Goal: Task Accomplishment & Management: Manage account settings

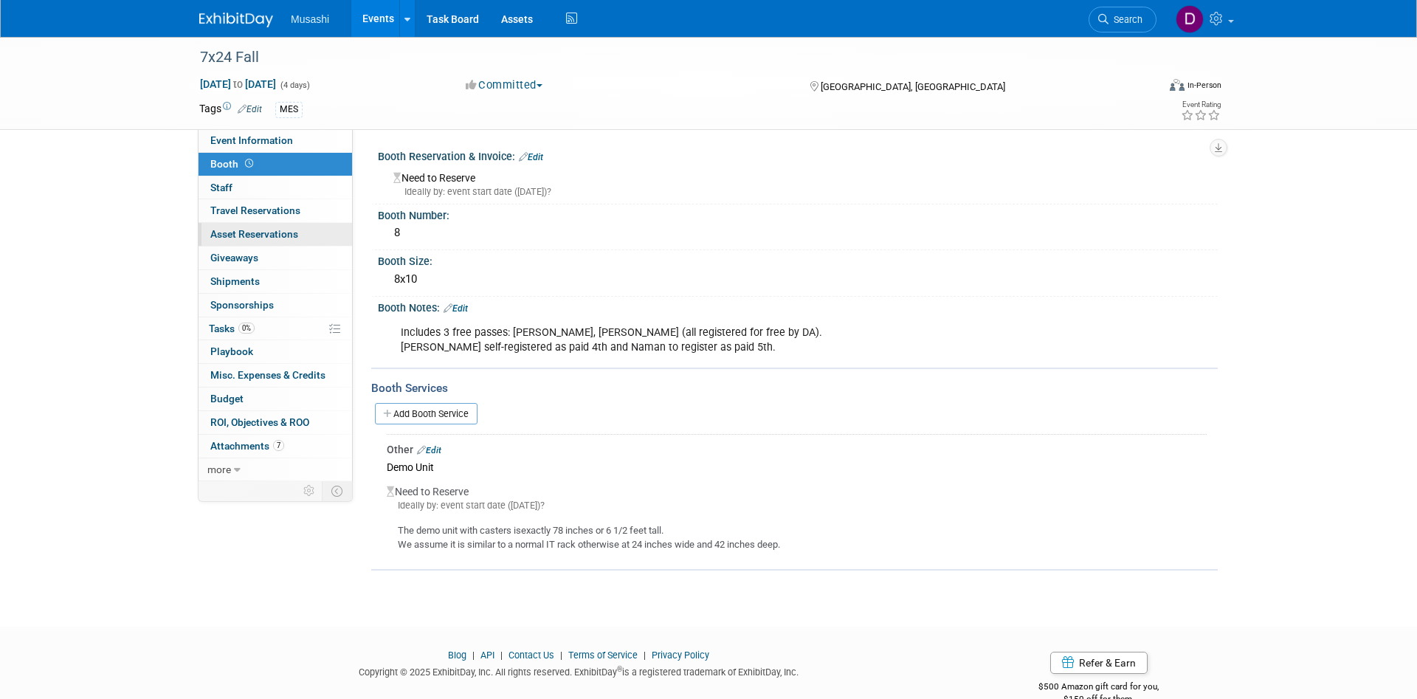
click at [298, 230] on link "0 Asset Reservations 0" at bounding box center [274, 234] width 153 height 23
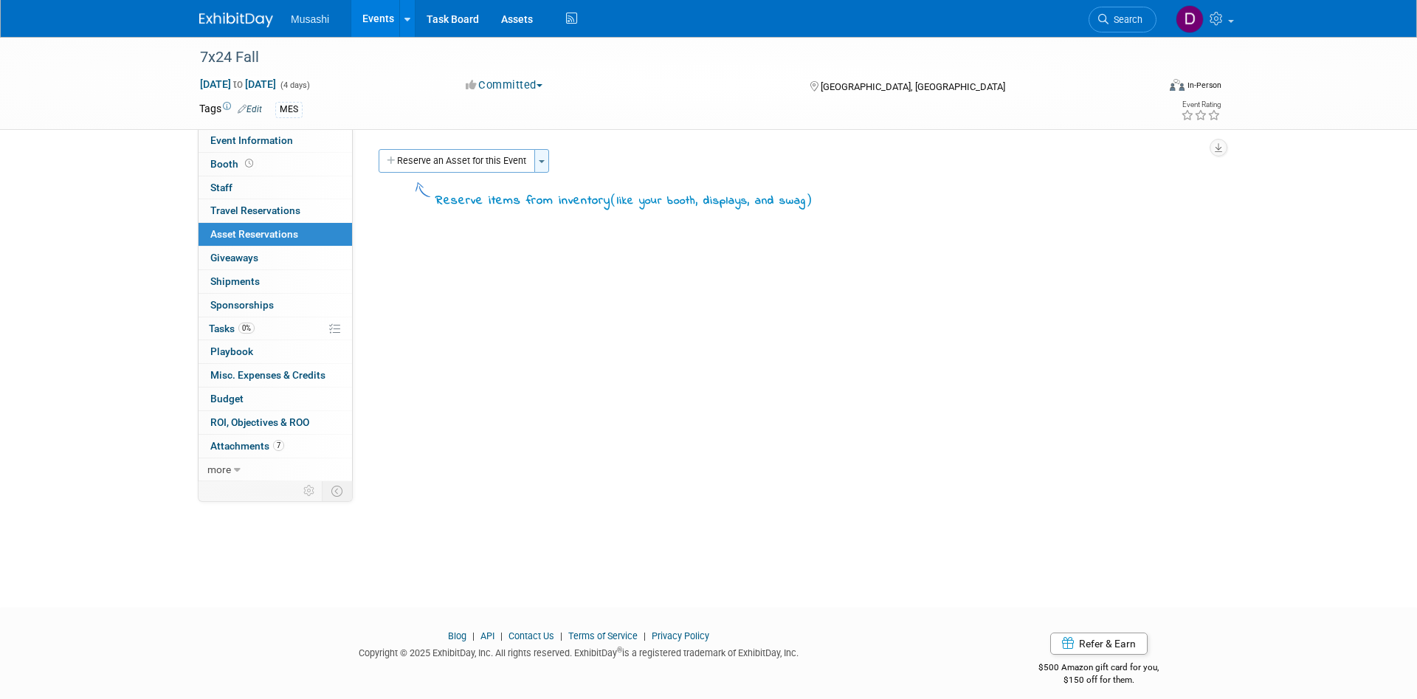
click at [542, 162] on span "button" at bounding box center [542, 161] width 6 height 3
click at [561, 189] on link "New asset reservation" at bounding box center [655, 189] width 243 height 25
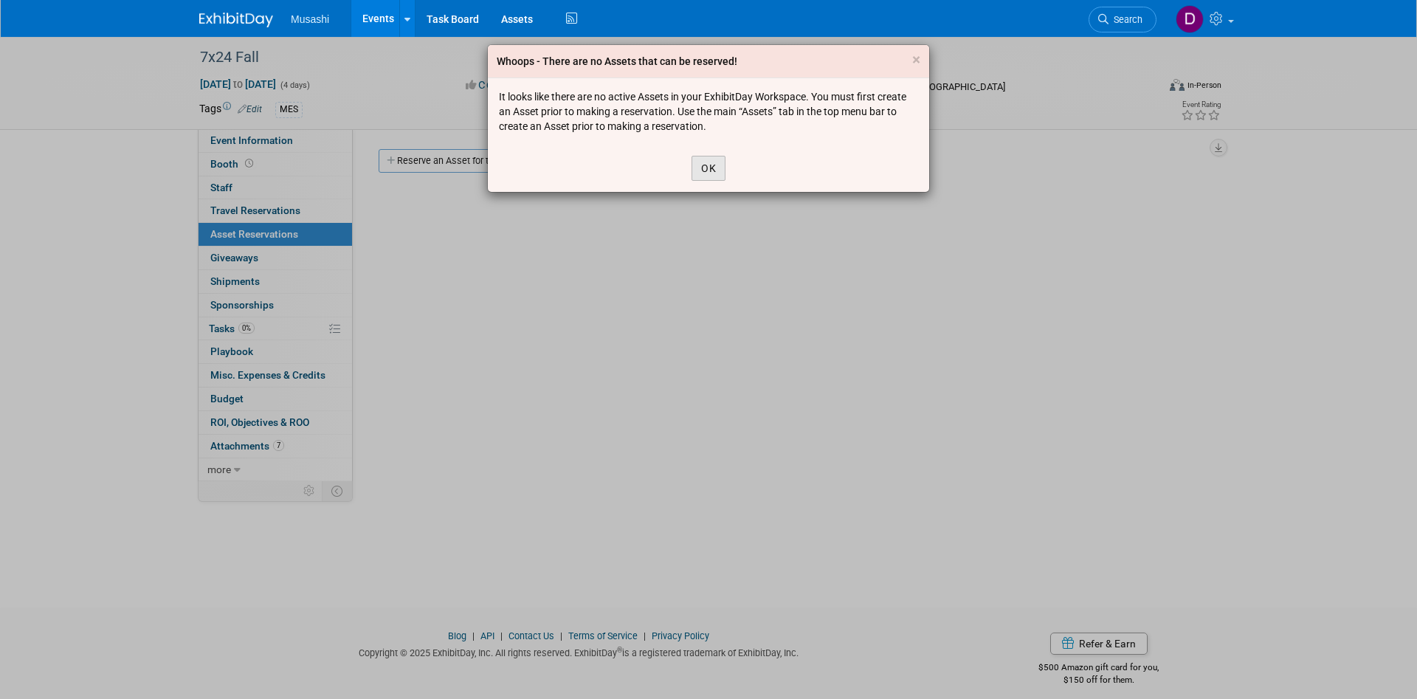
click at [700, 161] on button "OK" at bounding box center [708, 168] width 34 height 25
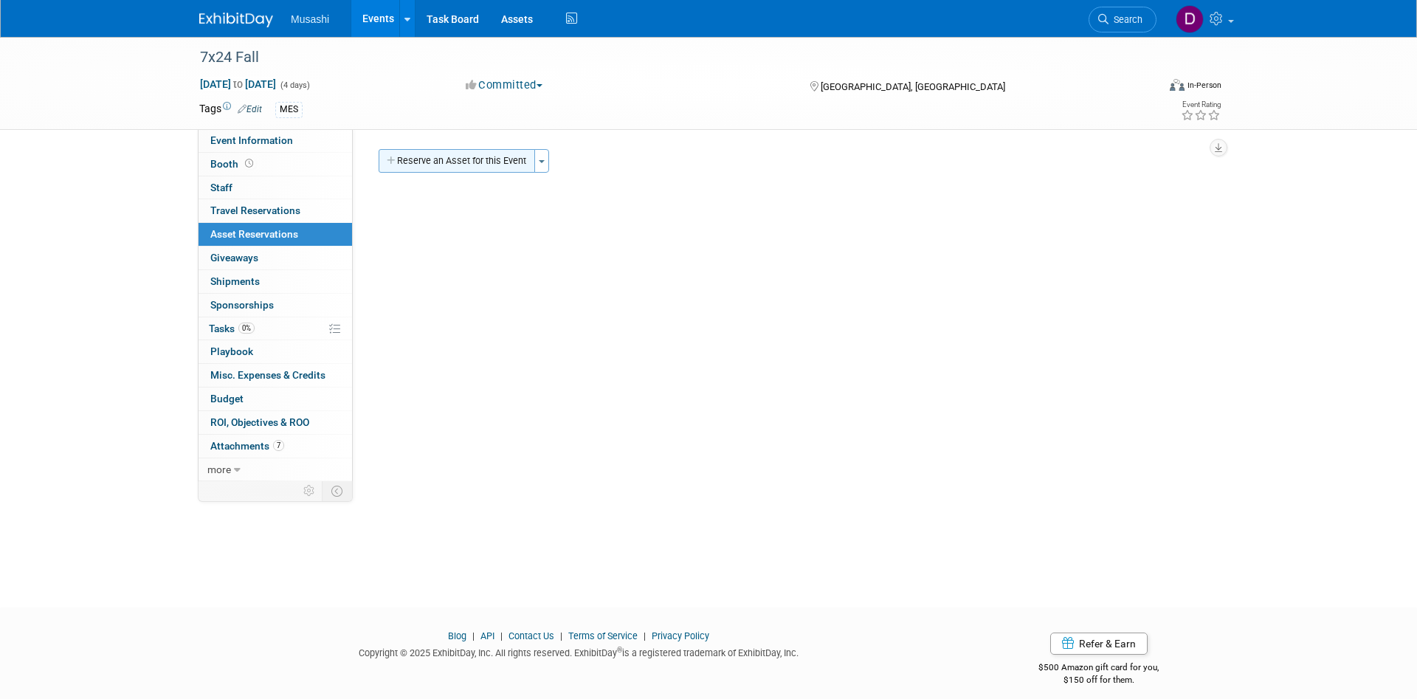
click at [464, 159] on button "Reserve an Asset for this Event" at bounding box center [456, 161] width 156 height 24
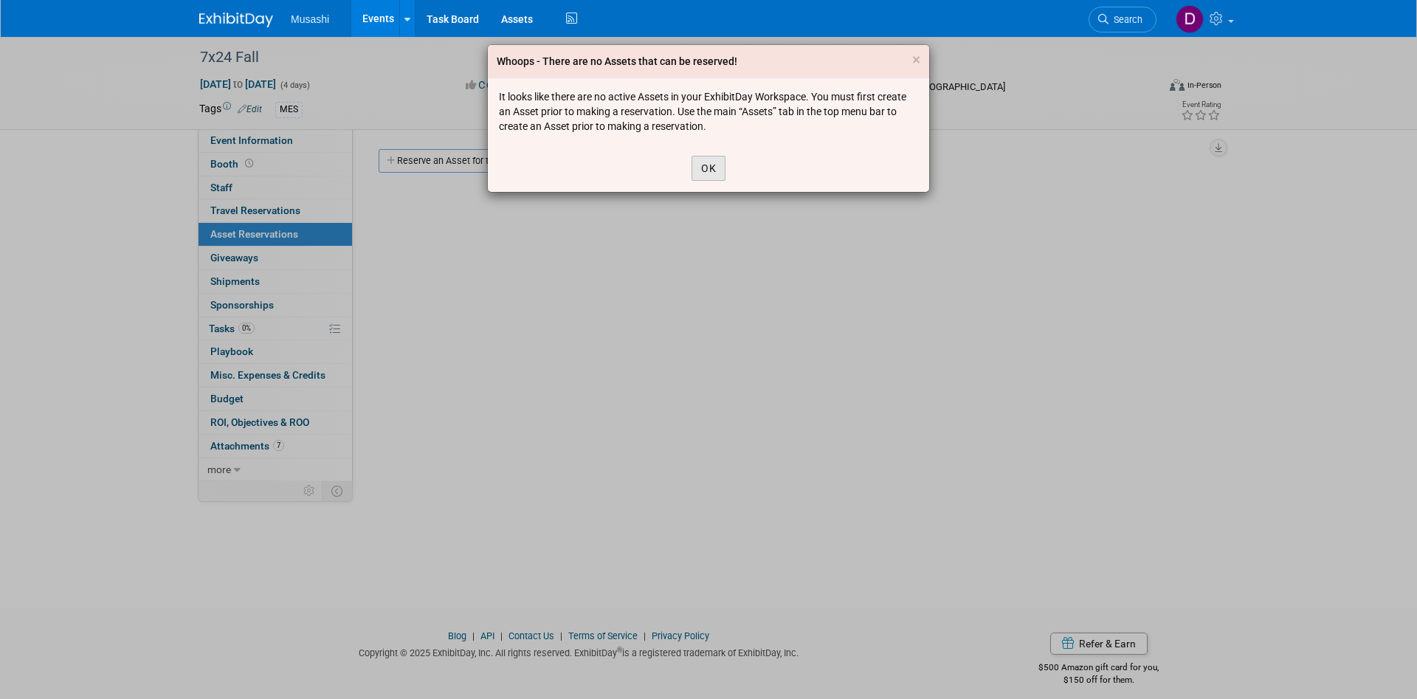
click at [710, 170] on button "OK" at bounding box center [708, 168] width 34 height 25
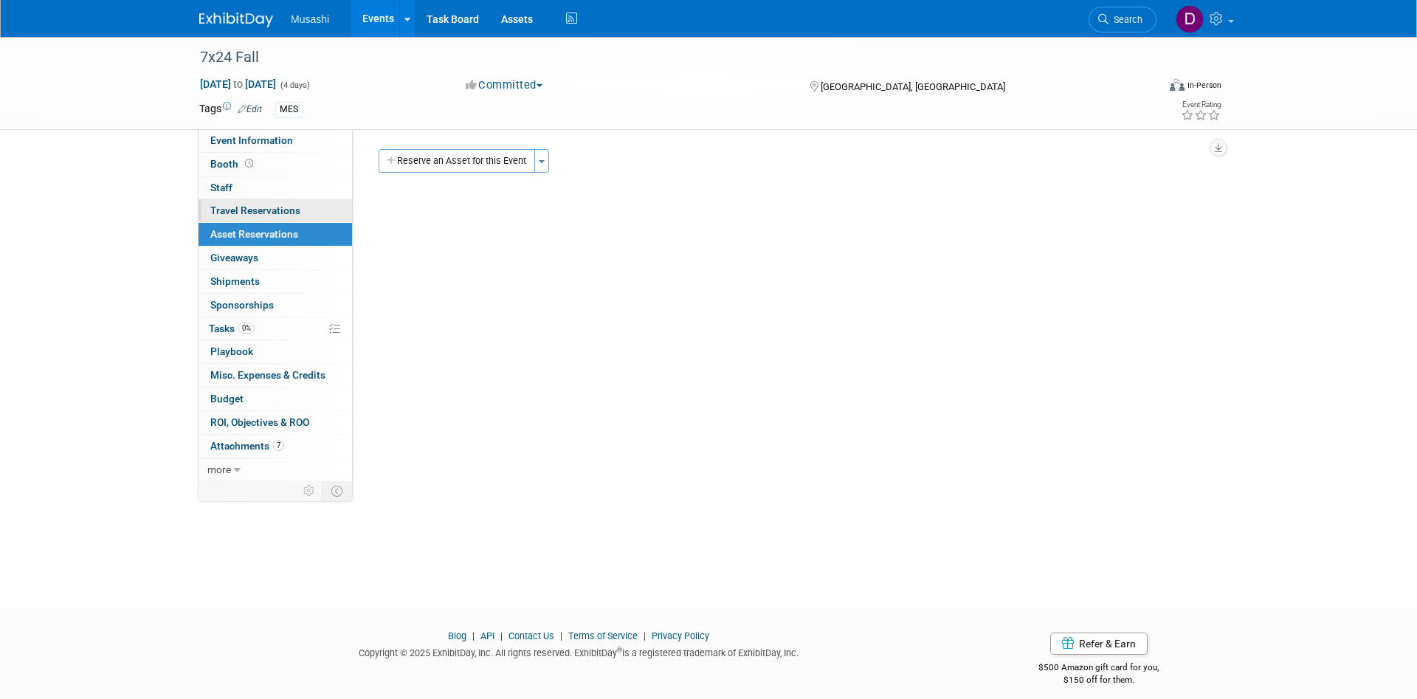
click at [306, 212] on link "0 Travel Reservations 0" at bounding box center [274, 210] width 153 height 23
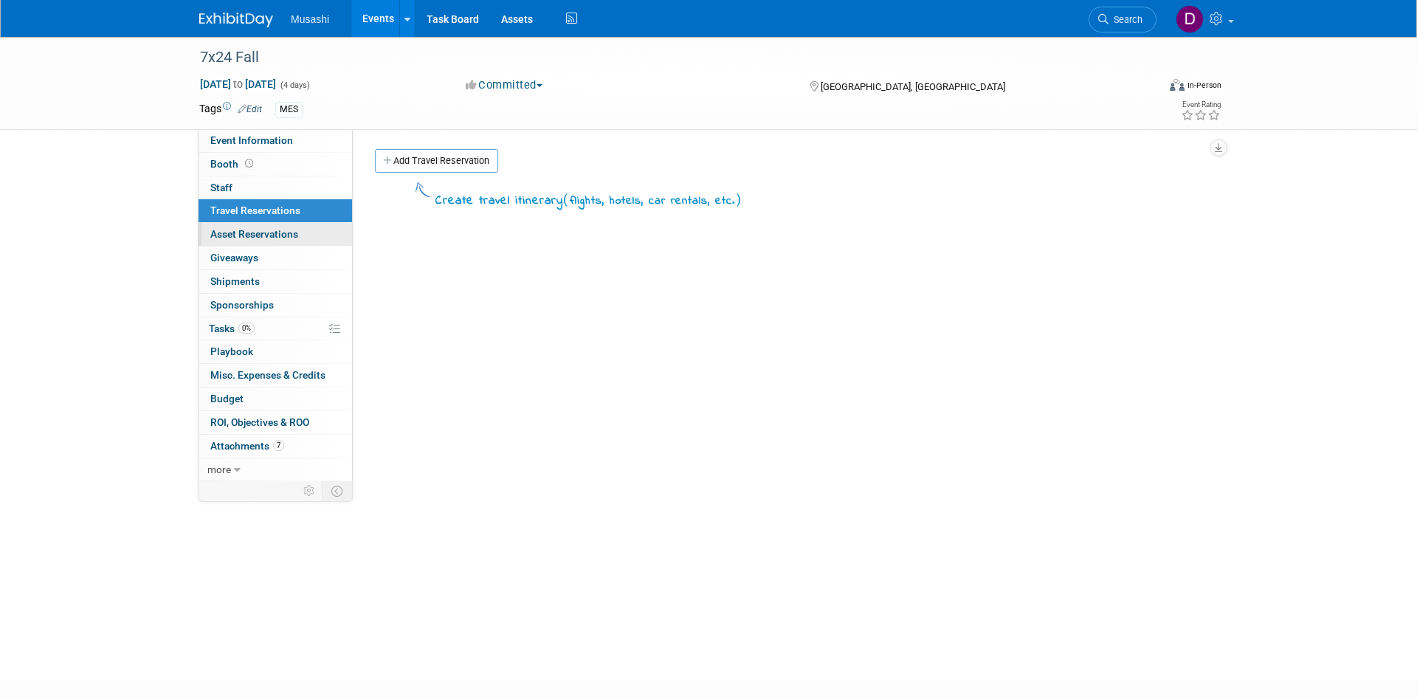
click at [306, 226] on link "0 Asset Reservations 0" at bounding box center [274, 234] width 153 height 23
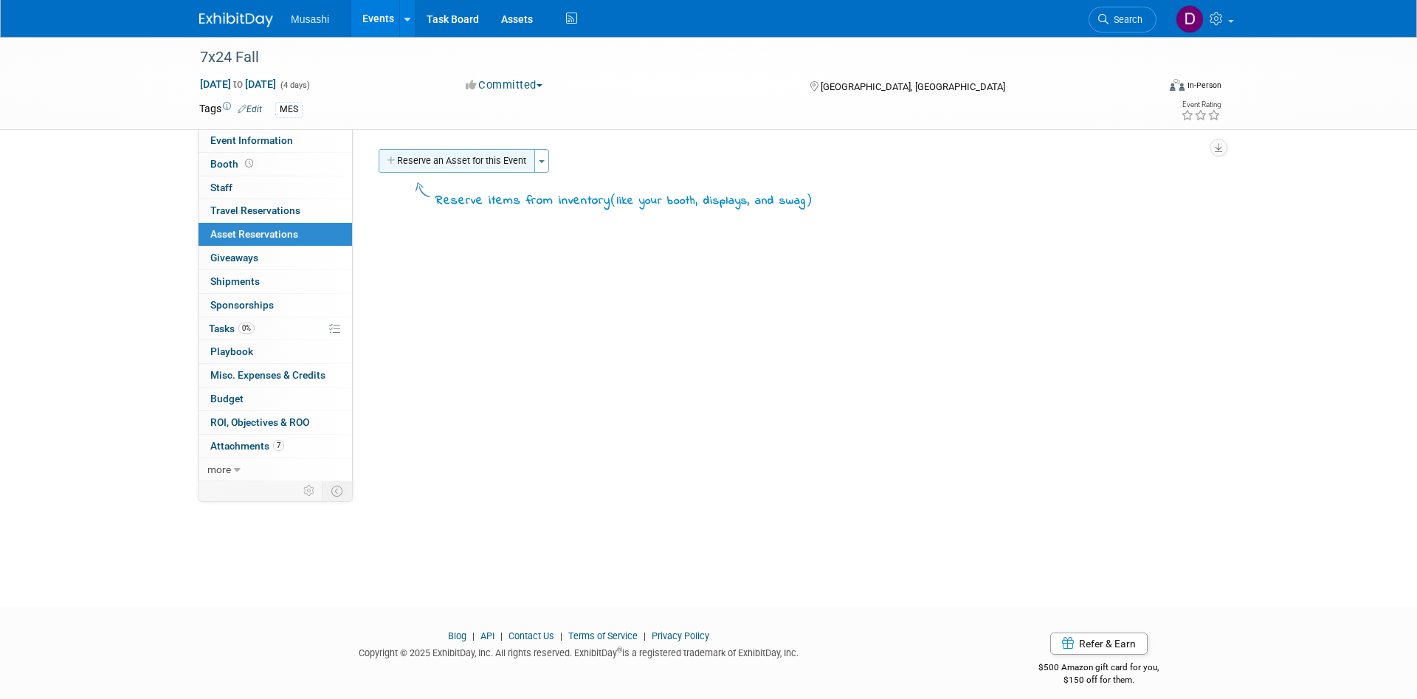
click at [433, 162] on button "Reserve an Asset for this Event" at bounding box center [456, 161] width 156 height 24
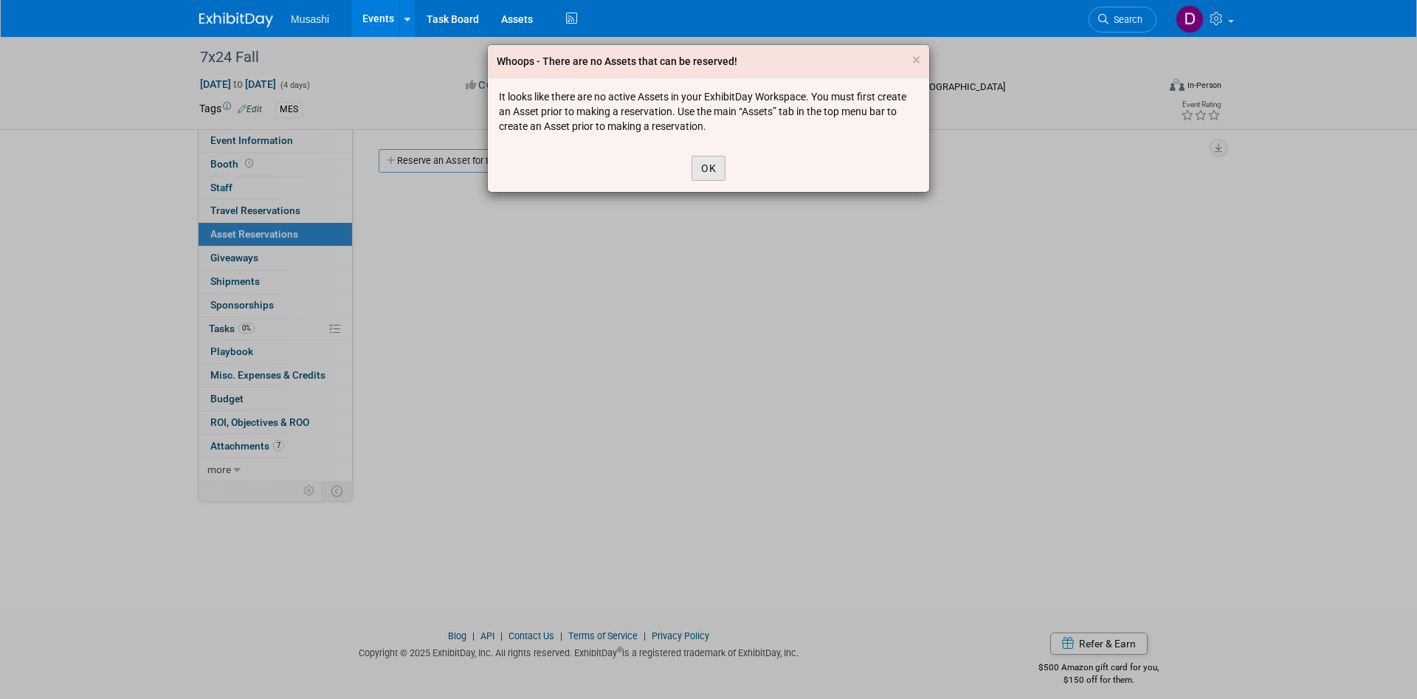
click at [724, 158] on button "OK" at bounding box center [708, 168] width 34 height 25
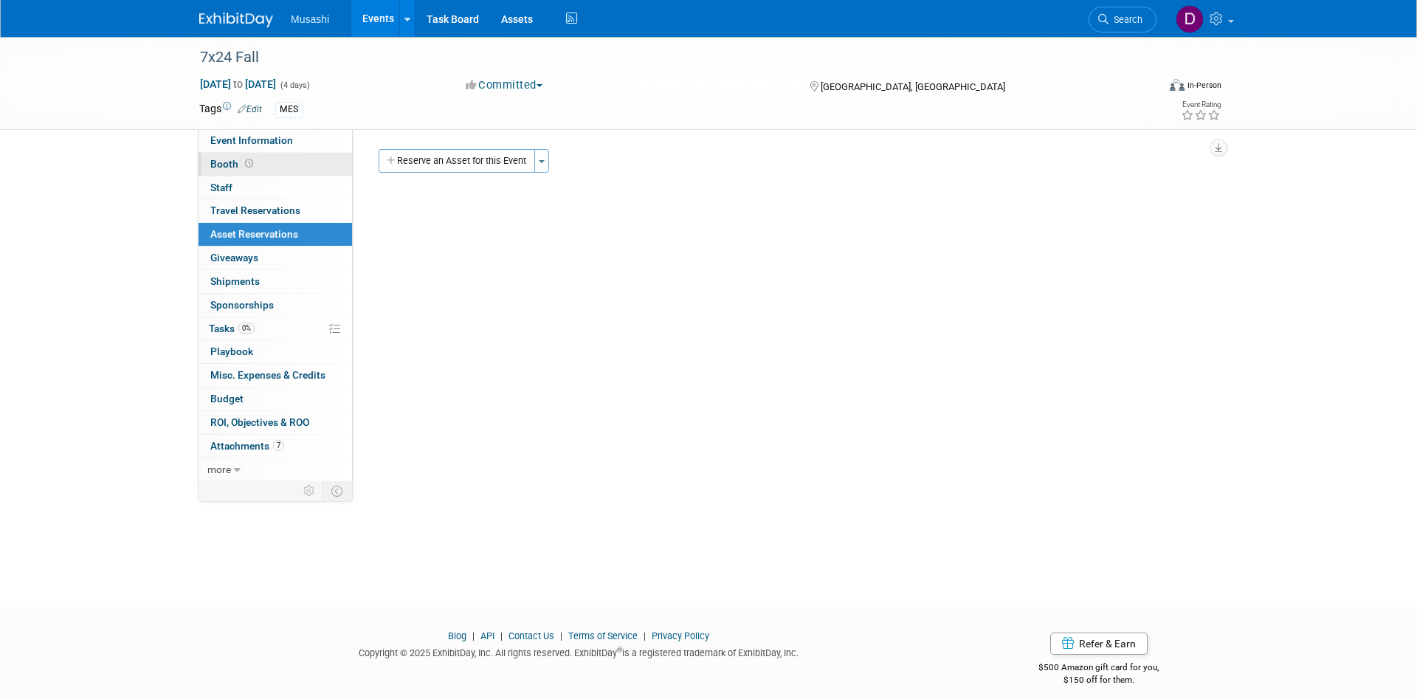
click at [261, 170] on link "Booth" at bounding box center [274, 164] width 153 height 23
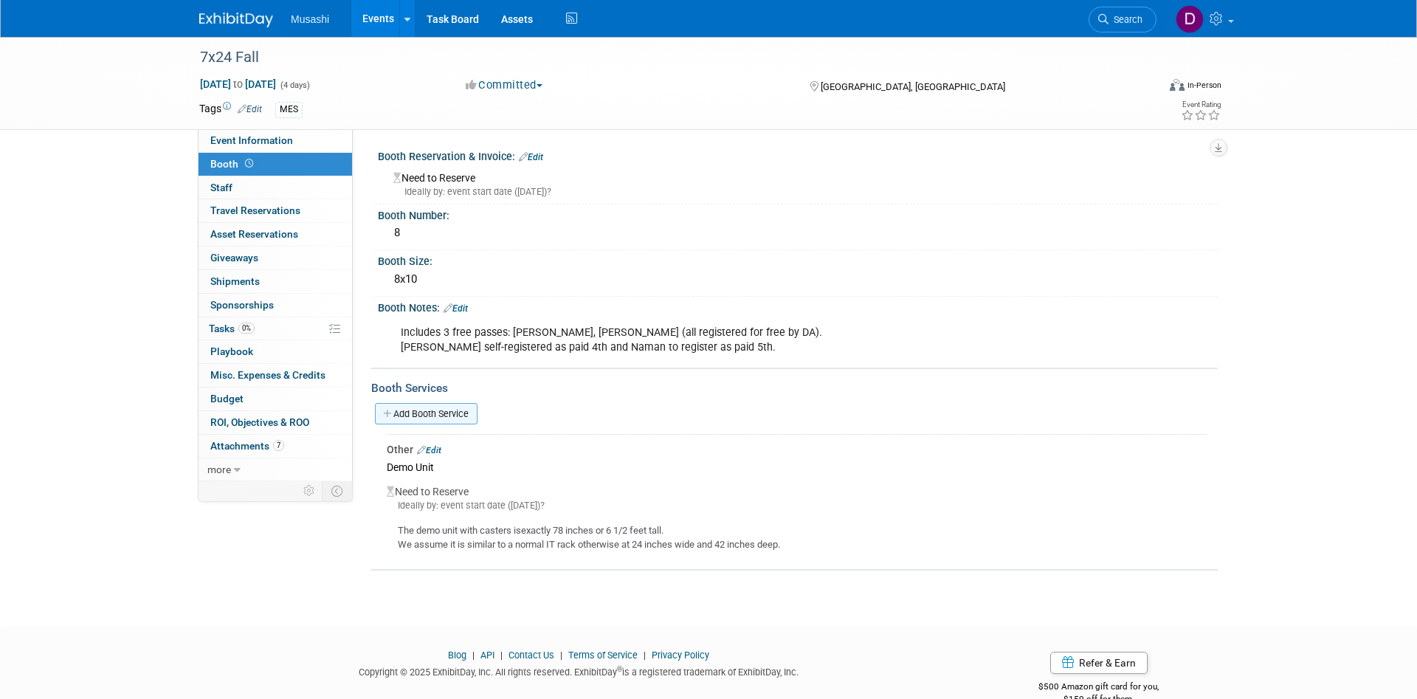
click at [427, 410] on link "Add Booth Service" at bounding box center [426, 413] width 103 height 21
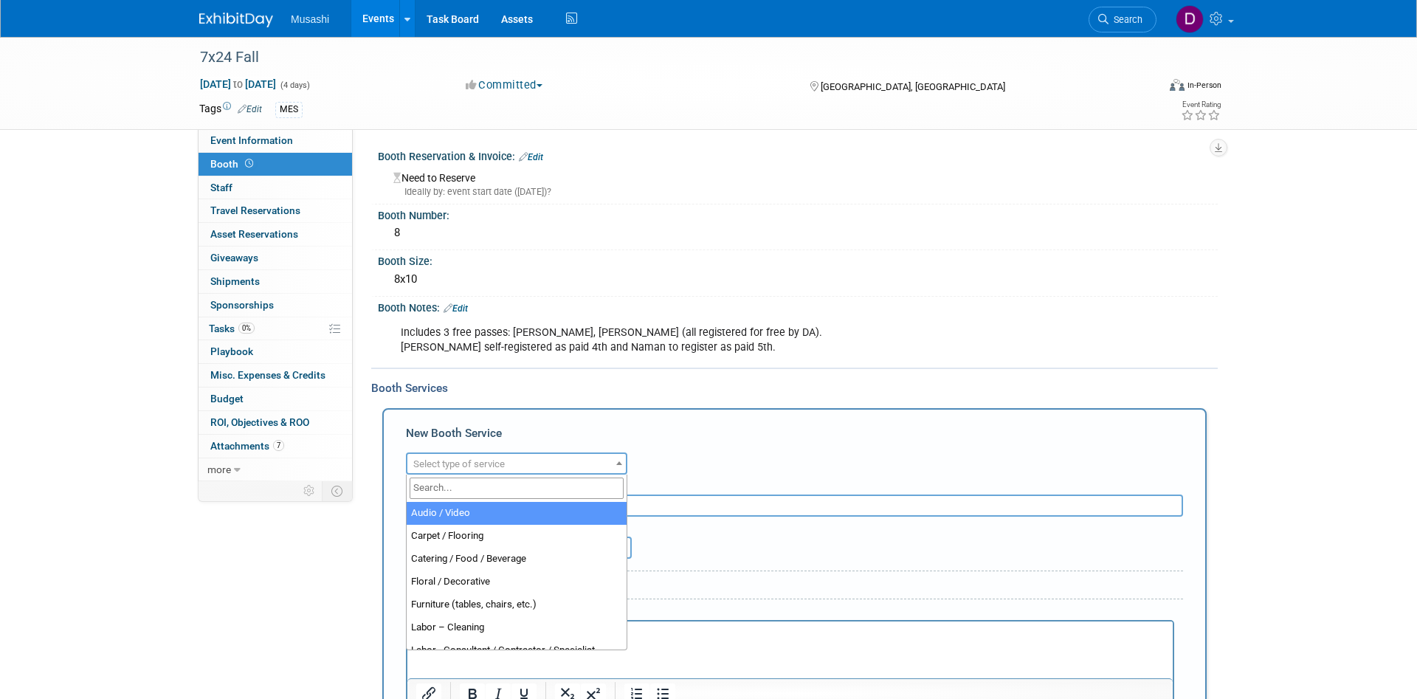
click at [509, 457] on span "Select type of service" at bounding box center [516, 464] width 218 height 21
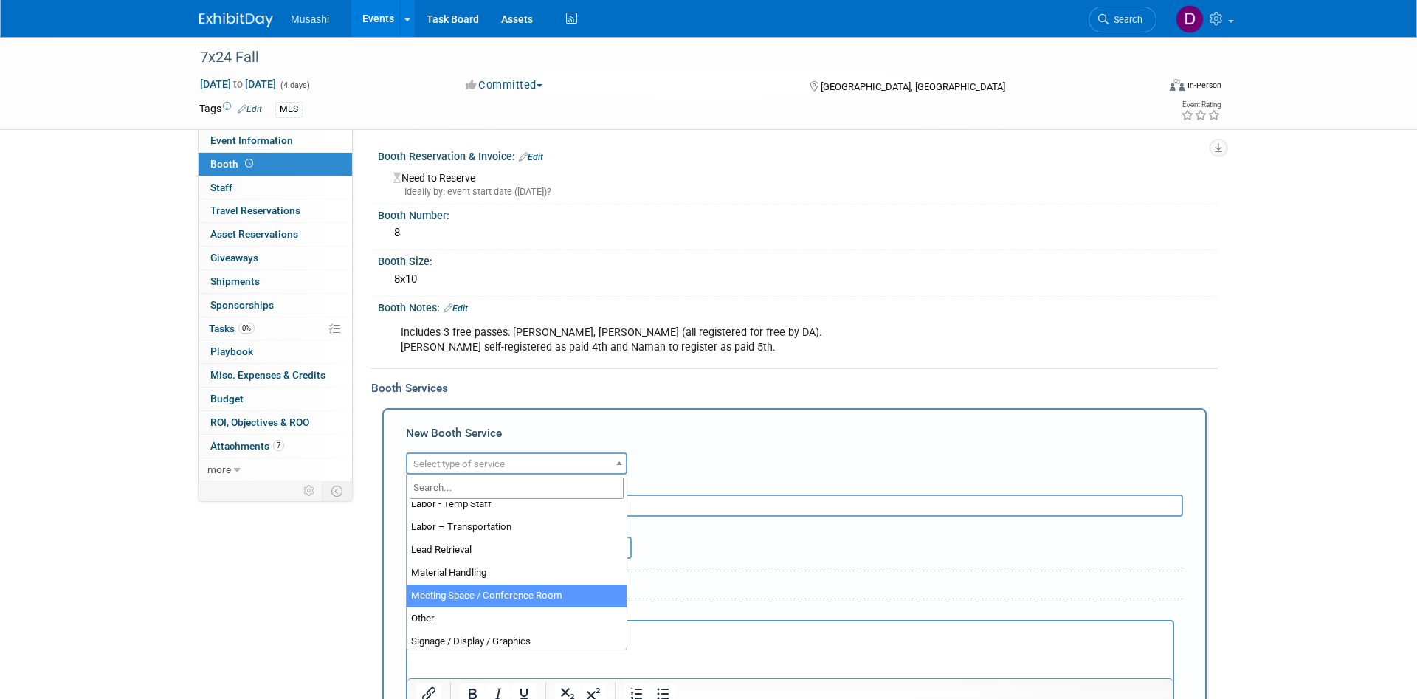
scroll to position [354, 0]
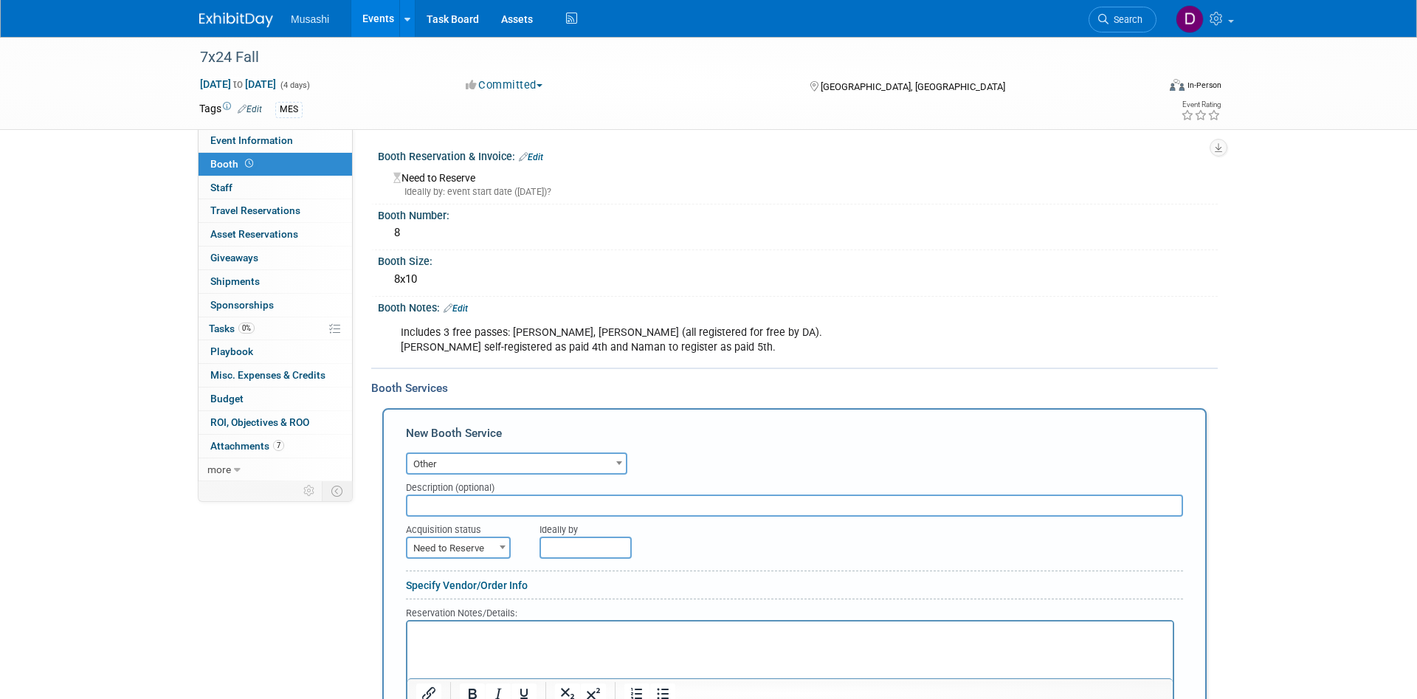
select select "1"
click at [460, 511] on input "text" at bounding box center [794, 505] width 777 height 22
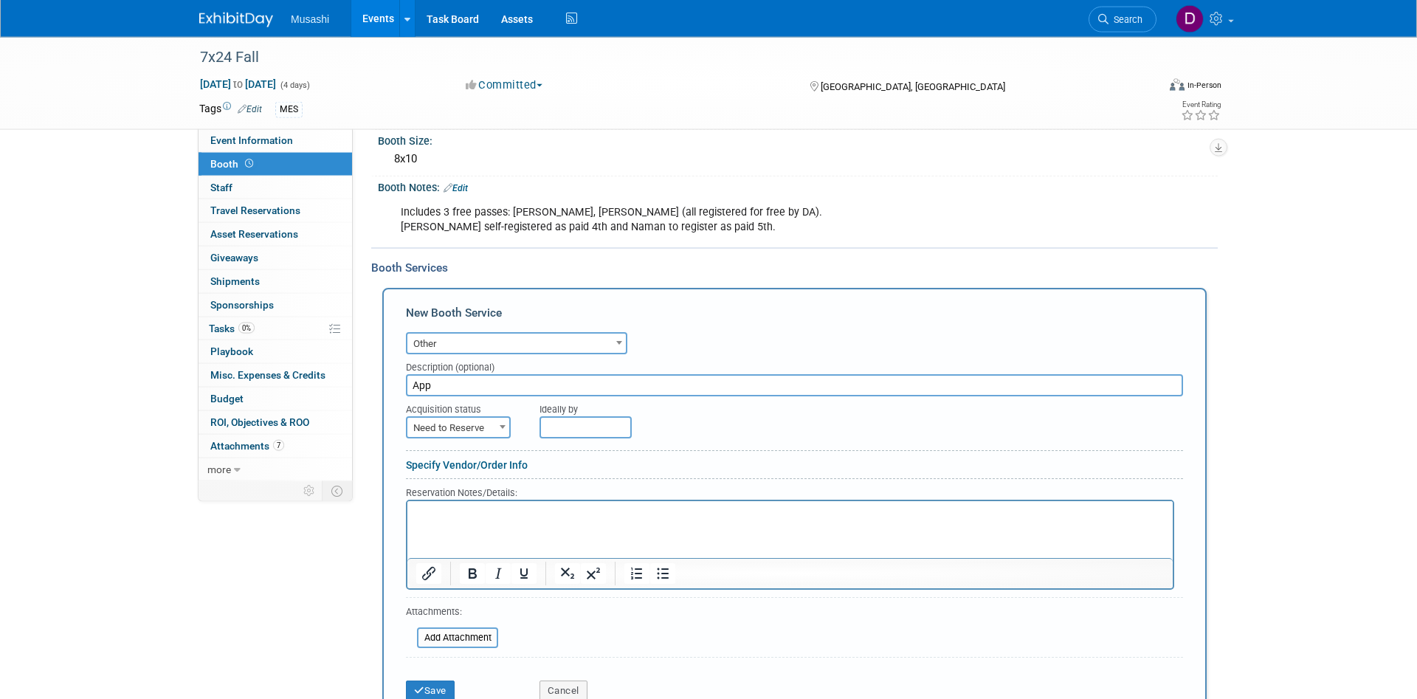
scroll to position [151, 0]
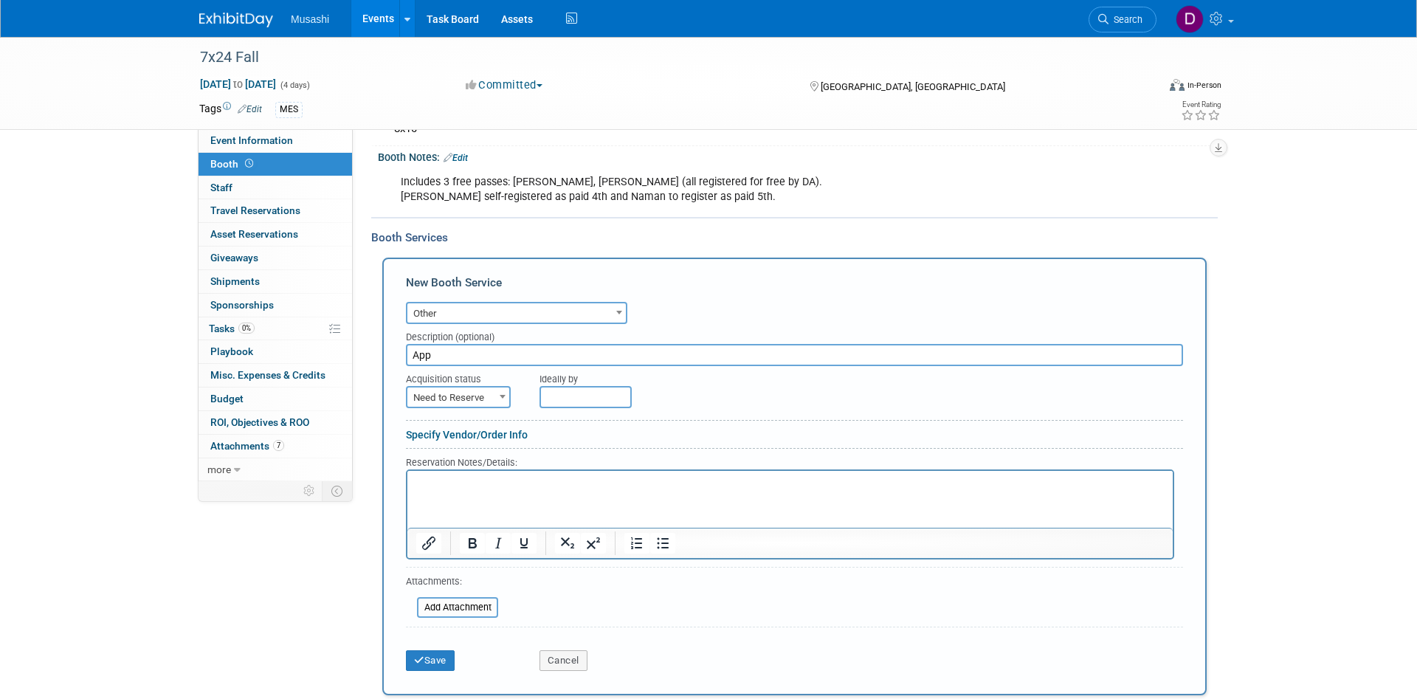
type input "App"
click at [492, 393] on span "Need to Reserve" at bounding box center [458, 397] width 102 height 21
select select "2"
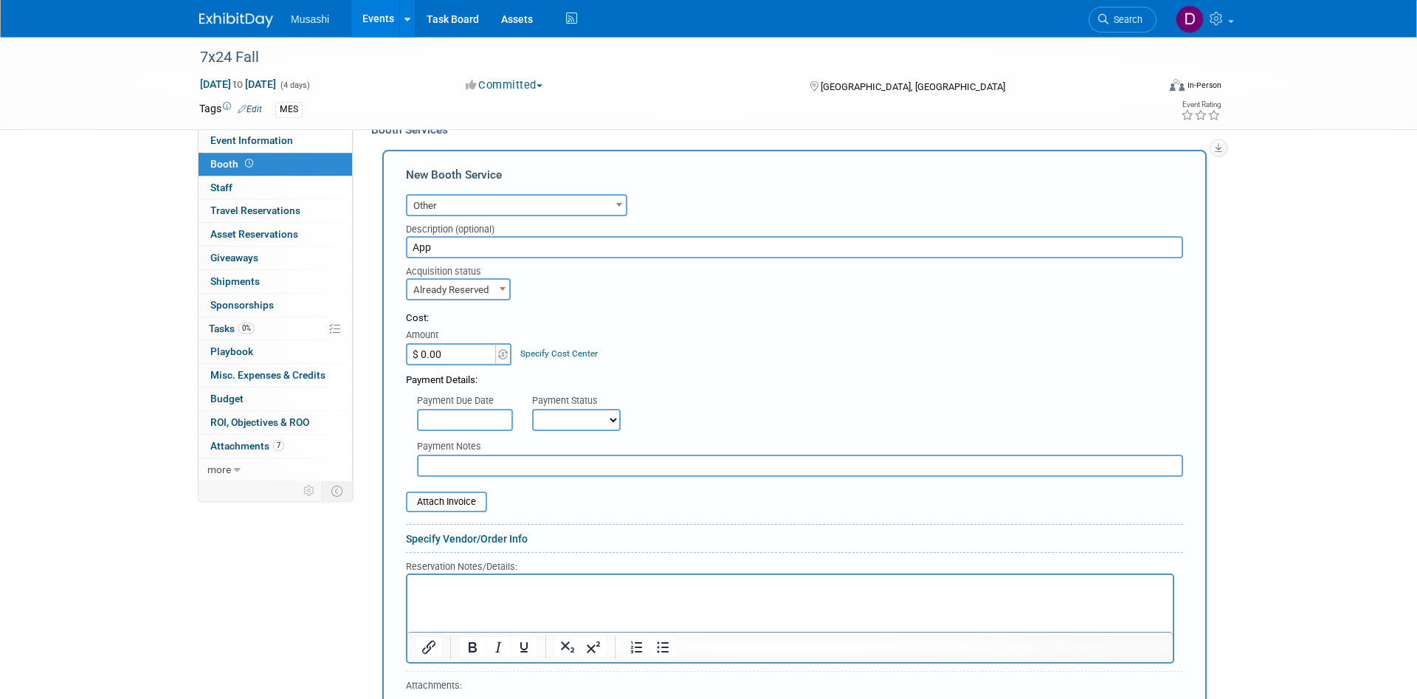
scroll to position [301, 0]
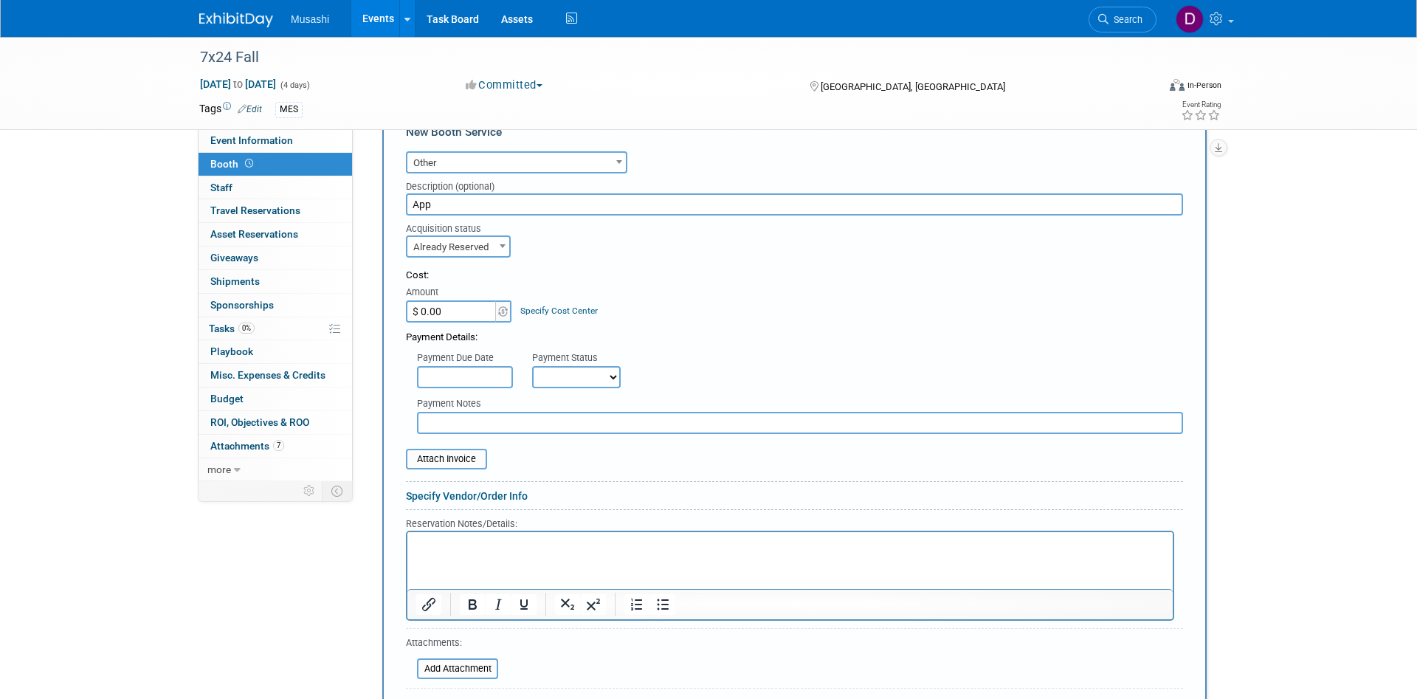
click at [523, 551] on html at bounding box center [789, 541] width 765 height 20
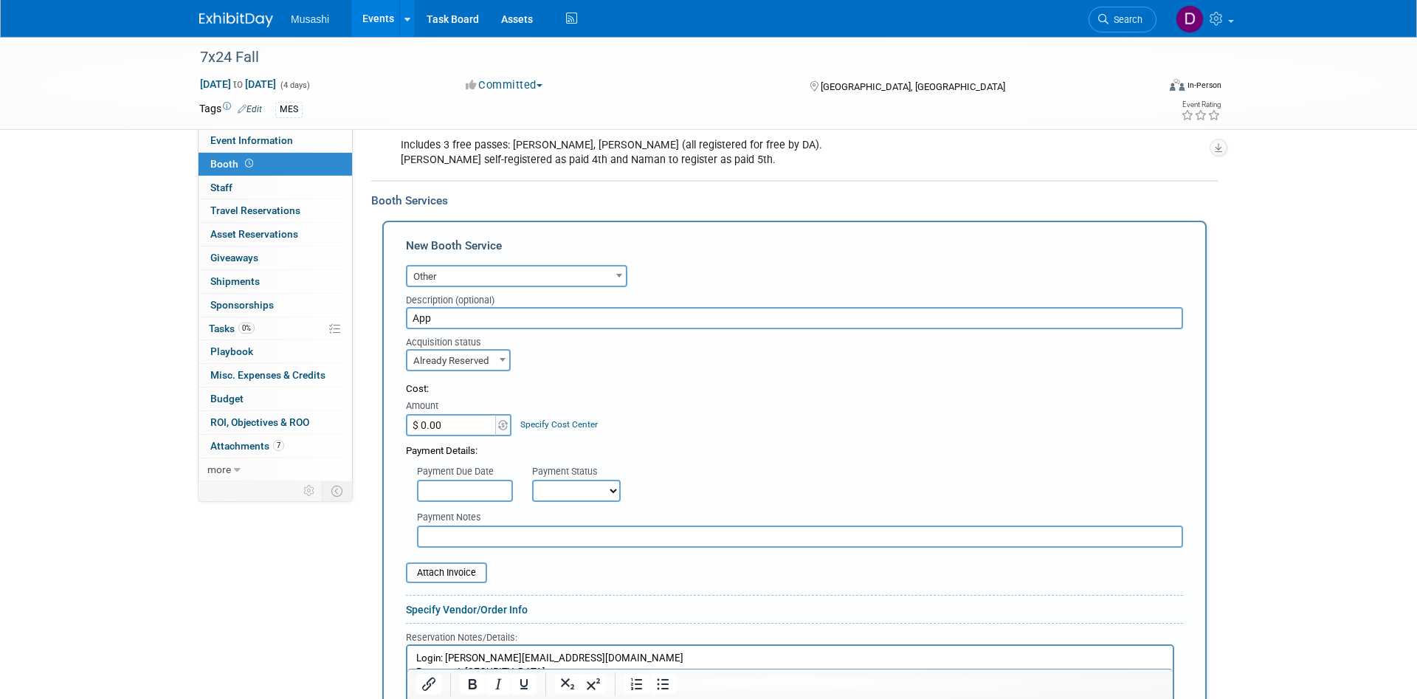
scroll to position [151, 0]
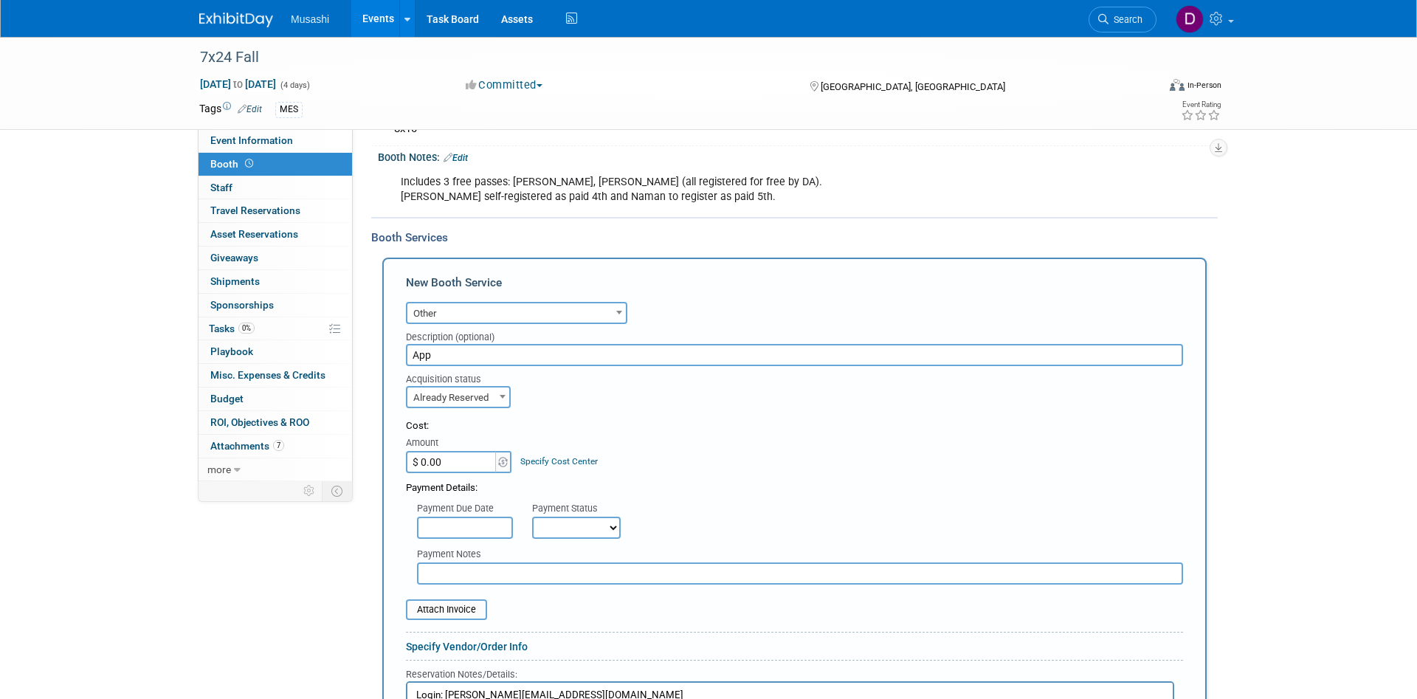
click at [412, 350] on input "App" at bounding box center [794, 355] width 777 height 22
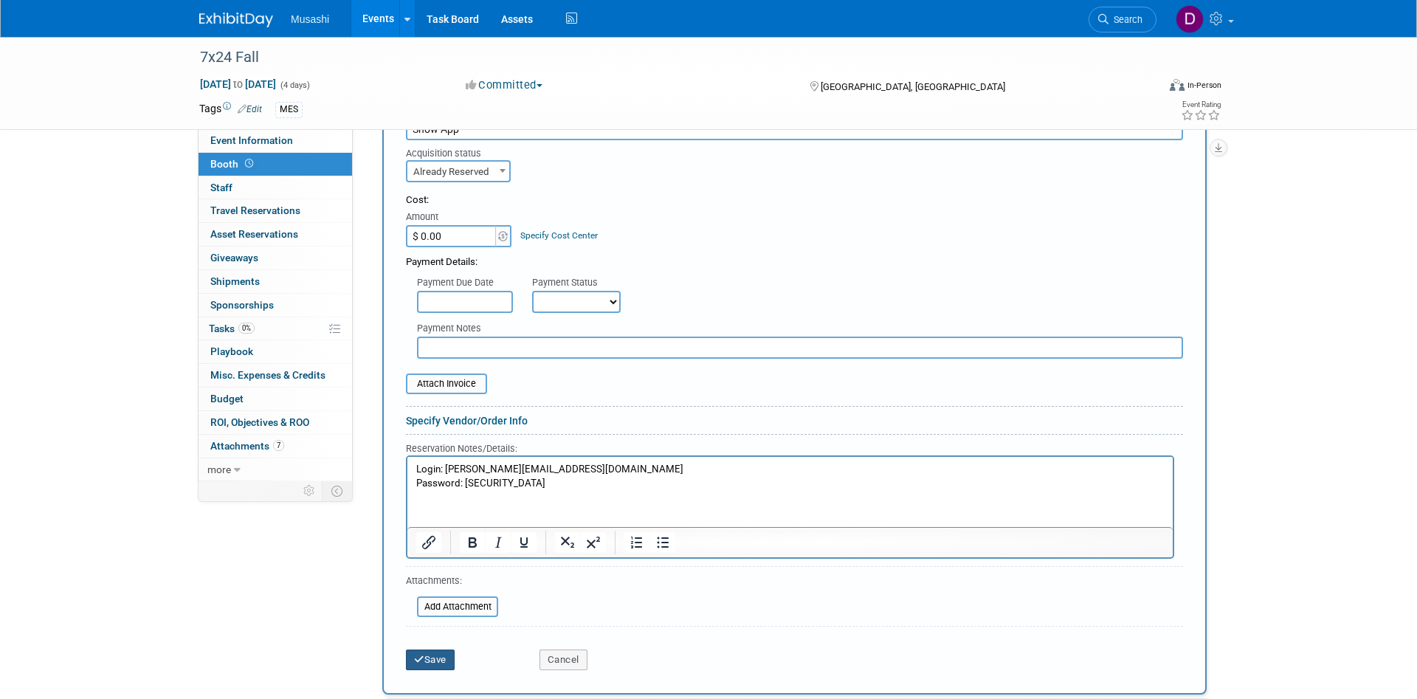
type input "Show App"
click at [443, 657] on button "Save" at bounding box center [430, 659] width 49 height 21
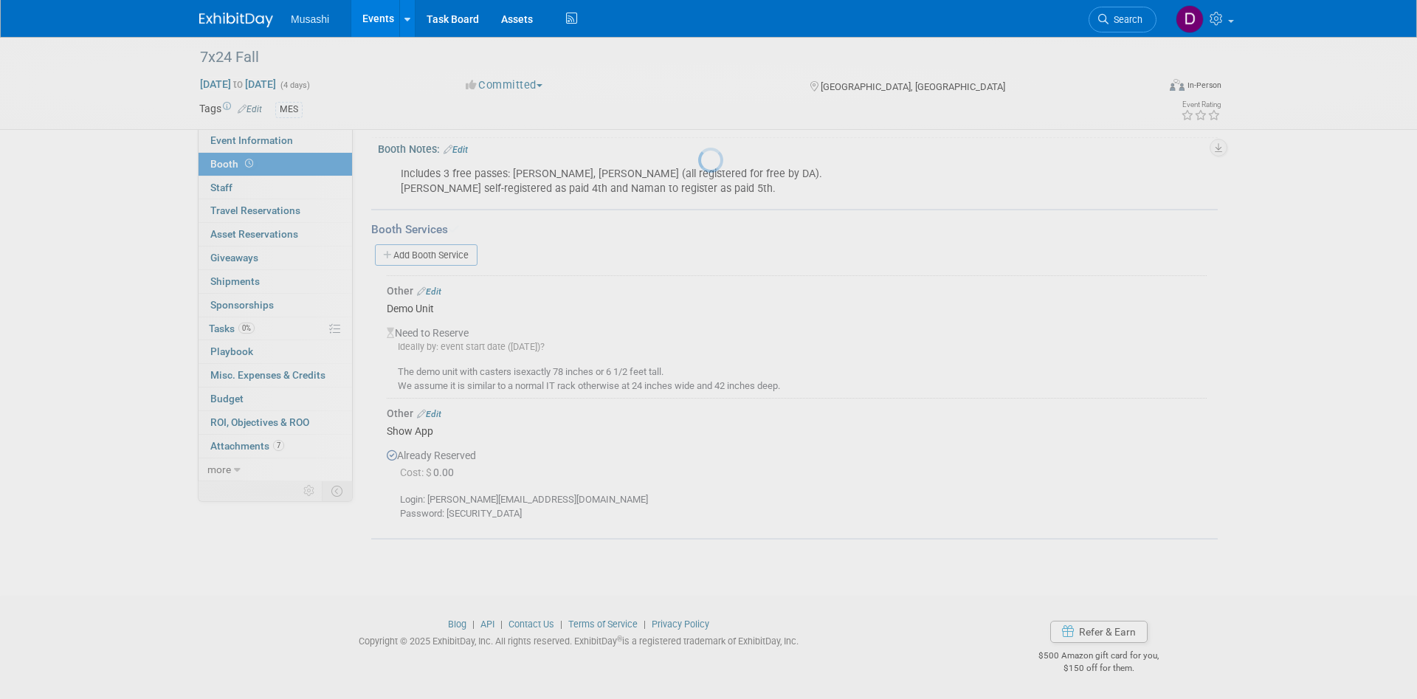
scroll to position [159, 0]
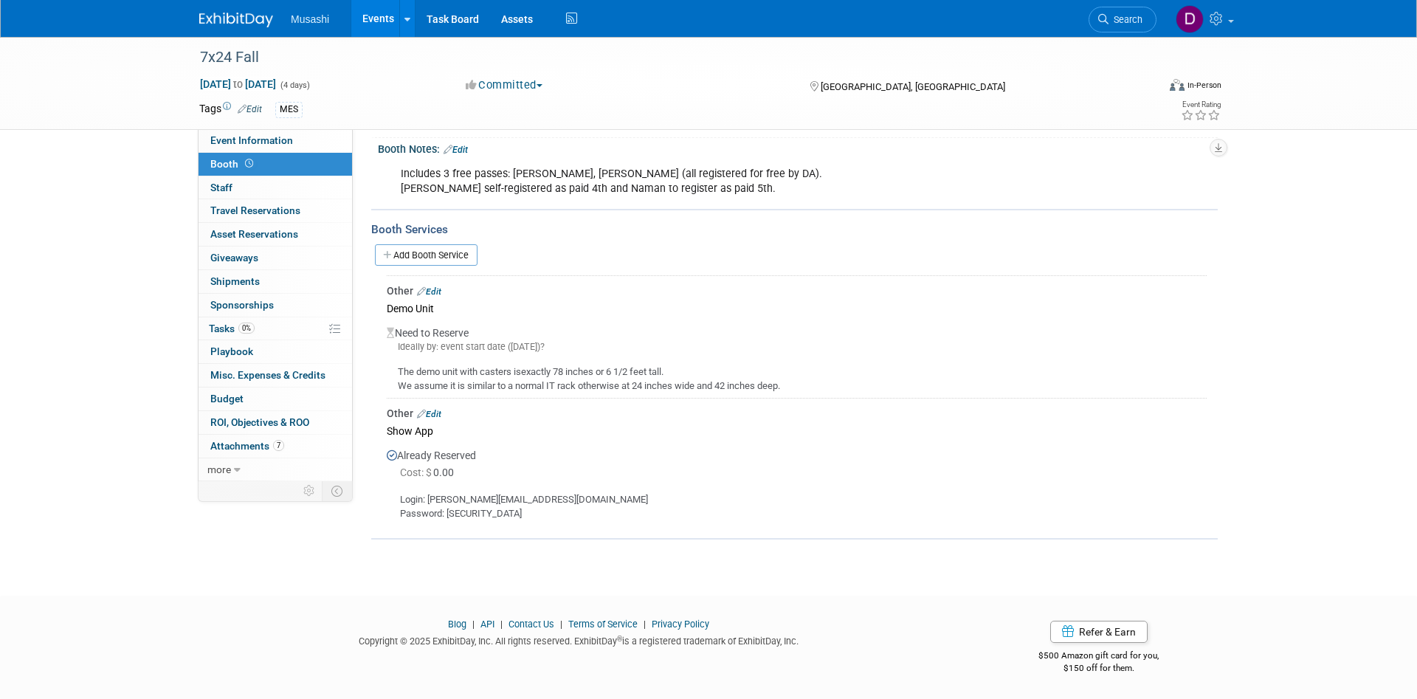
click at [433, 284] on td "Other Edit Demo Unit Need to Reserve Ideally by: event start date ([DATE])?" at bounding box center [797, 337] width 820 height 122
click at [441, 299] on div "Demo Unit" at bounding box center [797, 308] width 820 height 20
click at [435, 417] on link "Edit" at bounding box center [429, 414] width 24 height 10
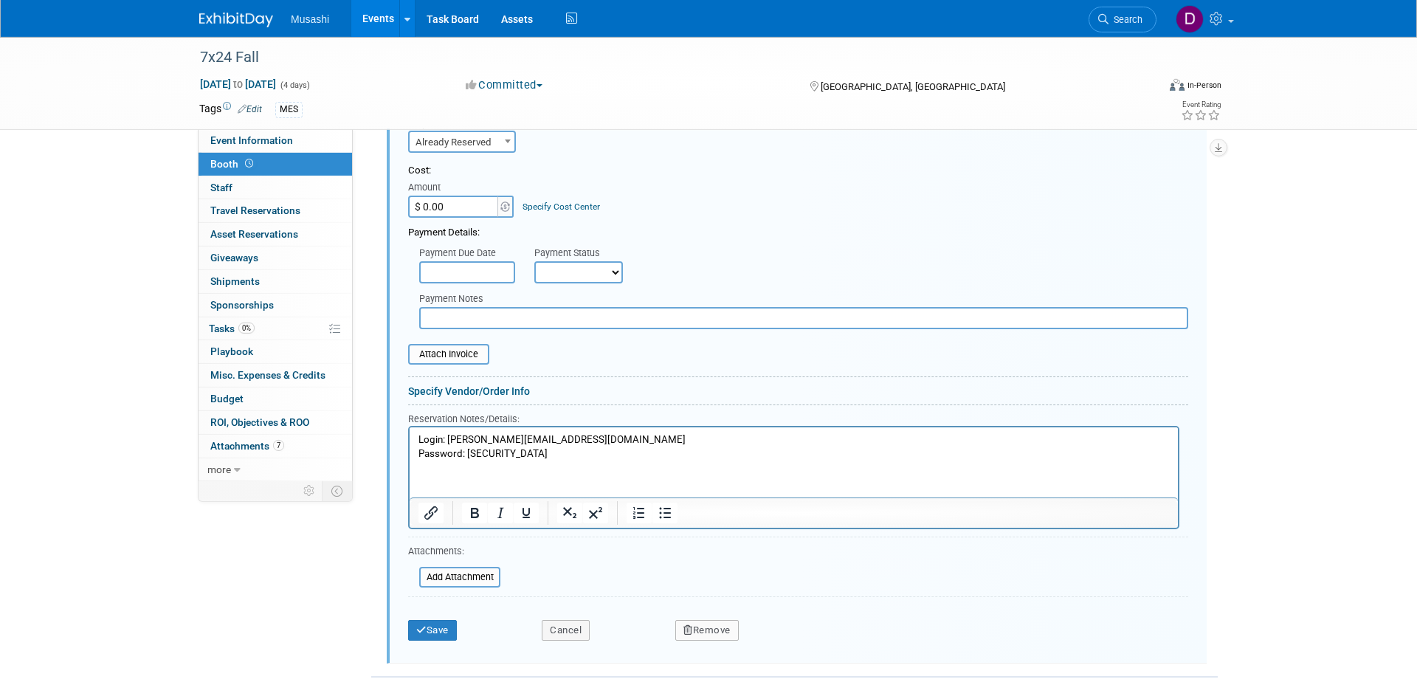
scroll to position [540, 0]
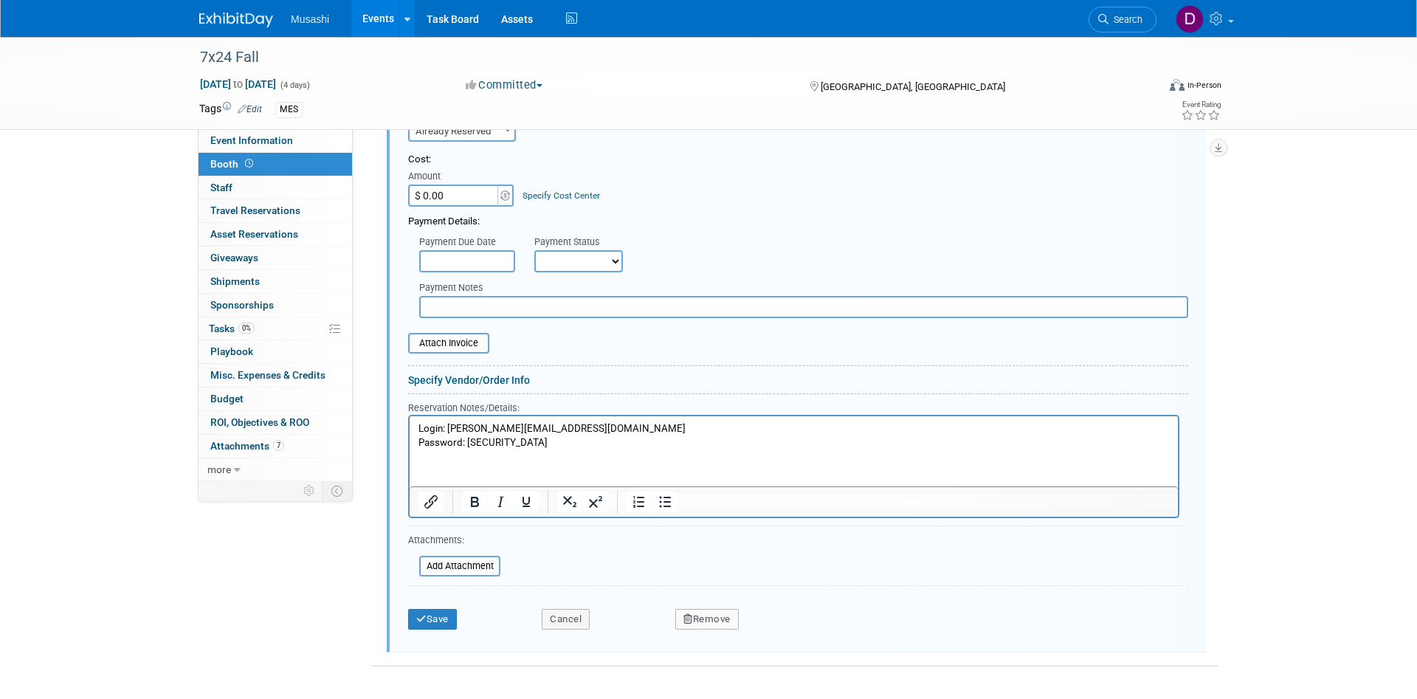
click at [572, 445] on p "Login: [PERSON_NAME][EMAIL_ADDRESS][DOMAIN_NAME] Password: [SECURITY_DATA]" at bounding box center [793, 435] width 751 height 27
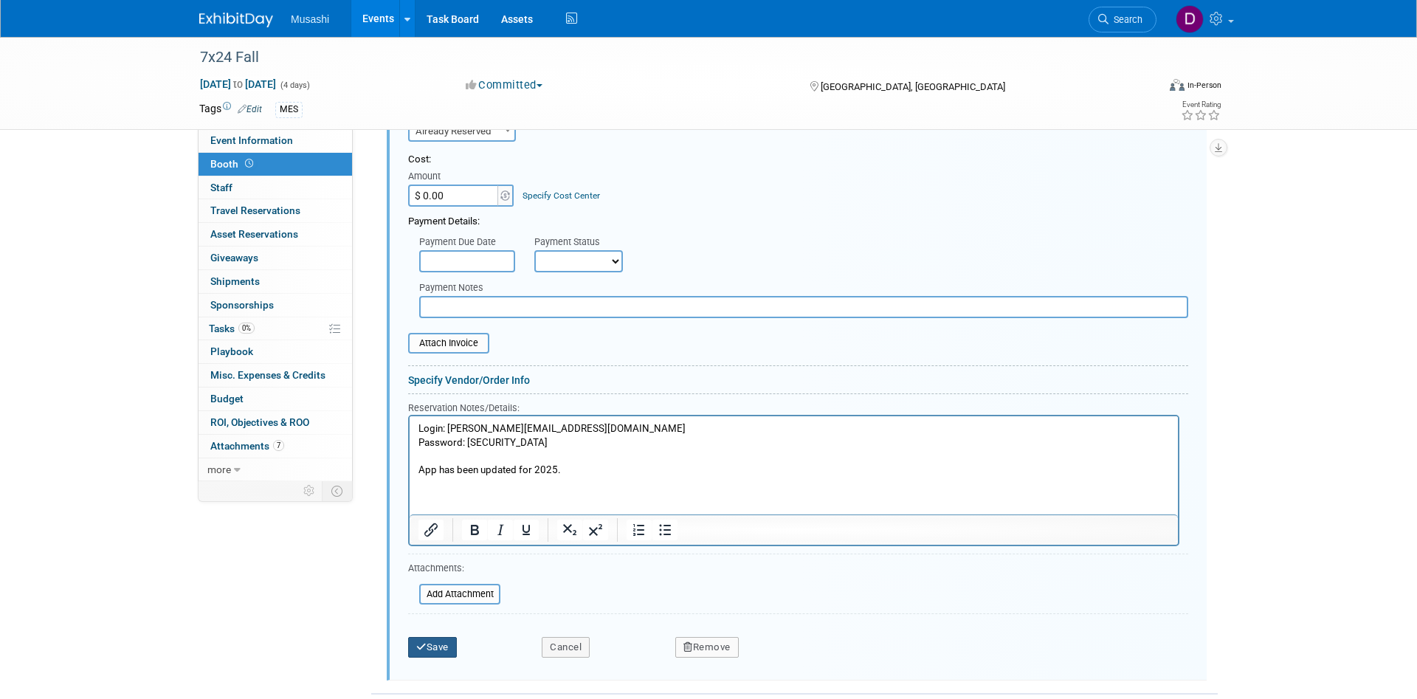
click at [445, 639] on button "Save" at bounding box center [432, 647] width 49 height 21
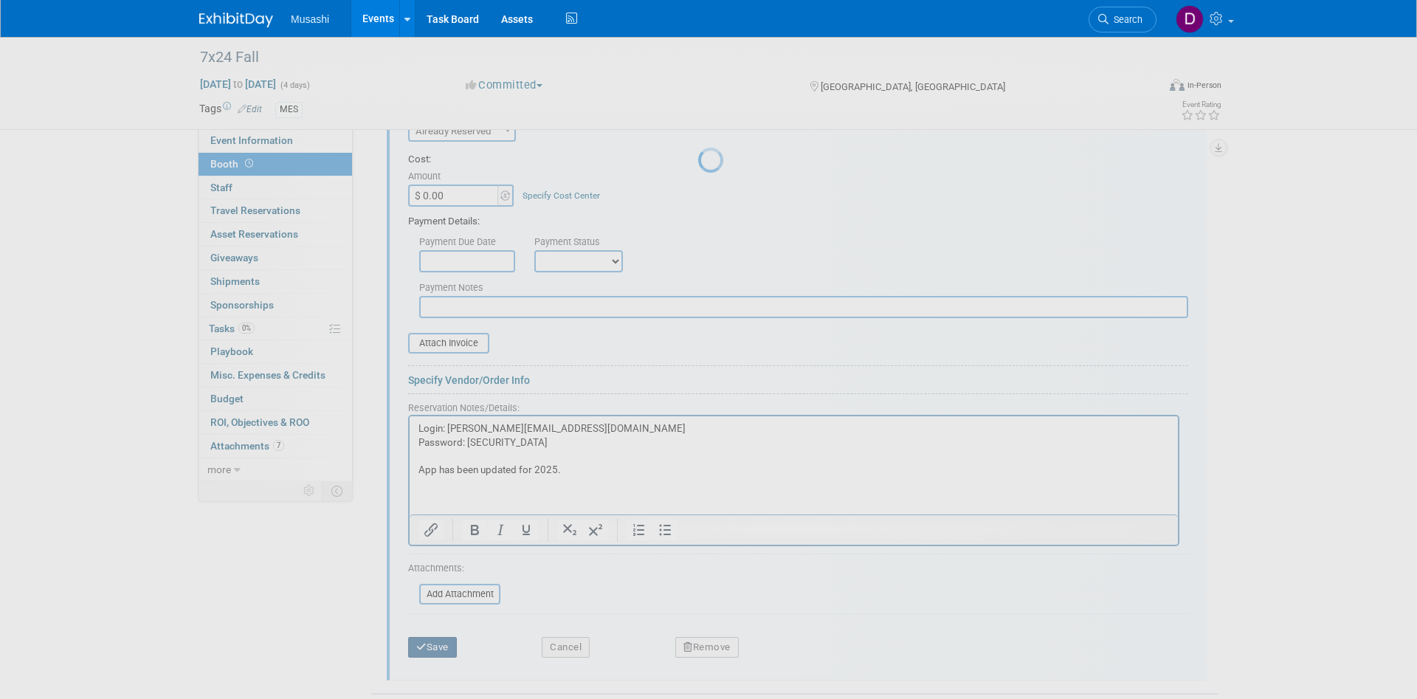
scroll to position [187, 0]
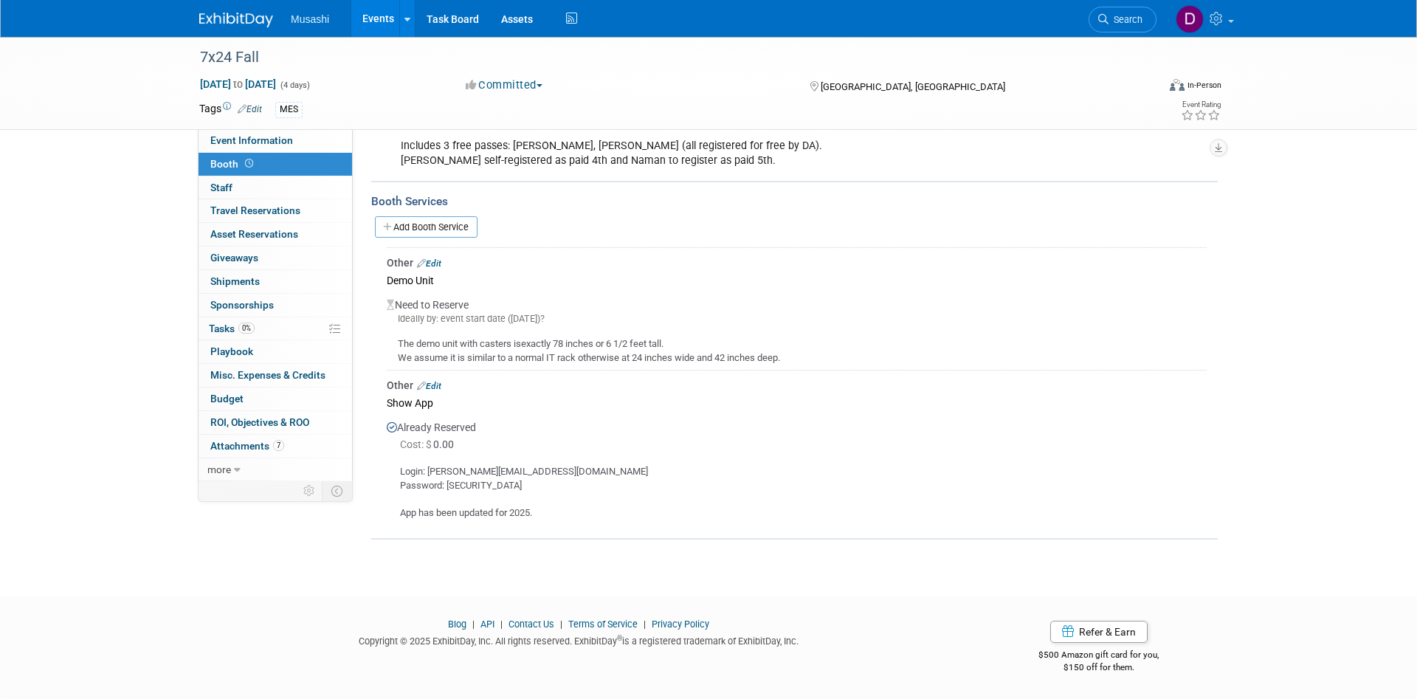
click at [441, 390] on link "Edit" at bounding box center [429, 386] width 24 height 10
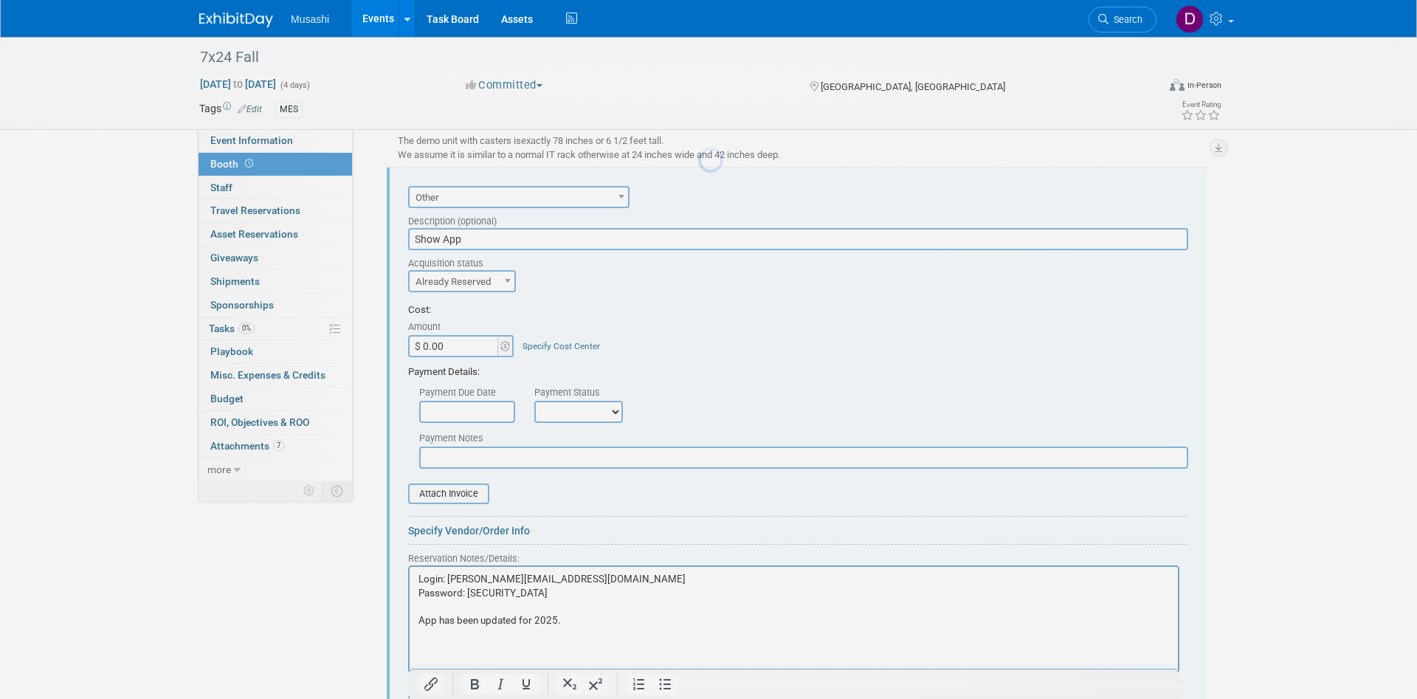
scroll to position [0, 0]
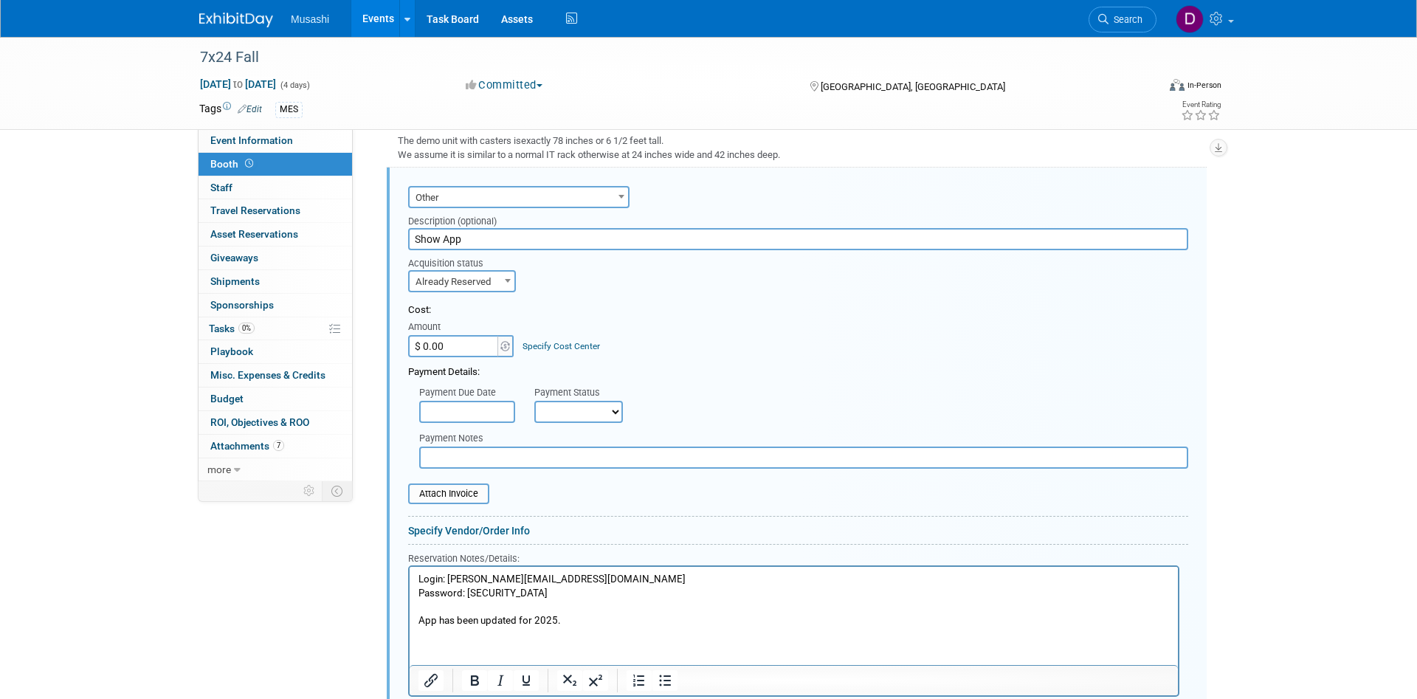
click at [556, 622] on p "Login: [PERSON_NAME][EMAIL_ADDRESS][DOMAIN_NAME] Password: [SECURITY_DATA] App …" at bounding box center [793, 600] width 751 height 55
click at [572, 613] on p "Login: [PERSON_NAME][EMAIL_ADDRESS][DOMAIN_NAME] Password: [SECURITY_DATA] App …" at bounding box center [793, 600] width 751 height 55
click at [573, 614] on p "Login: [PERSON_NAME][EMAIL_ADDRESS][DOMAIN_NAME] Password: [SECURITY_DATA] App …" at bounding box center [793, 600] width 751 height 55
click at [576, 609] on p "Login: [PERSON_NAME][EMAIL_ADDRESS][DOMAIN_NAME] Password: [SECURITY_DATA] App …" at bounding box center [793, 600] width 751 height 55
click at [573, 620] on p "Login: [PERSON_NAME][EMAIL_ADDRESS][DOMAIN_NAME] Password: [SECURITY_DATA] App …" at bounding box center [793, 600] width 751 height 55
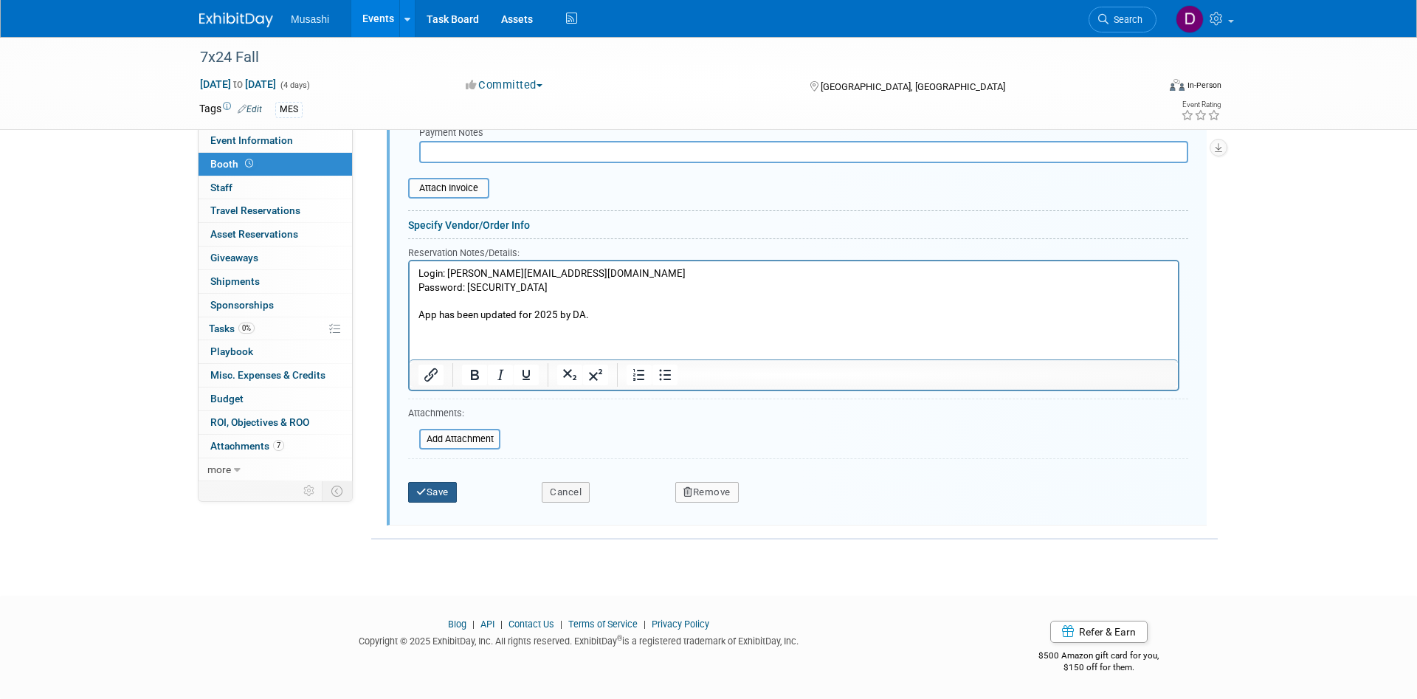
click at [432, 492] on button "Save" at bounding box center [432, 492] width 49 height 21
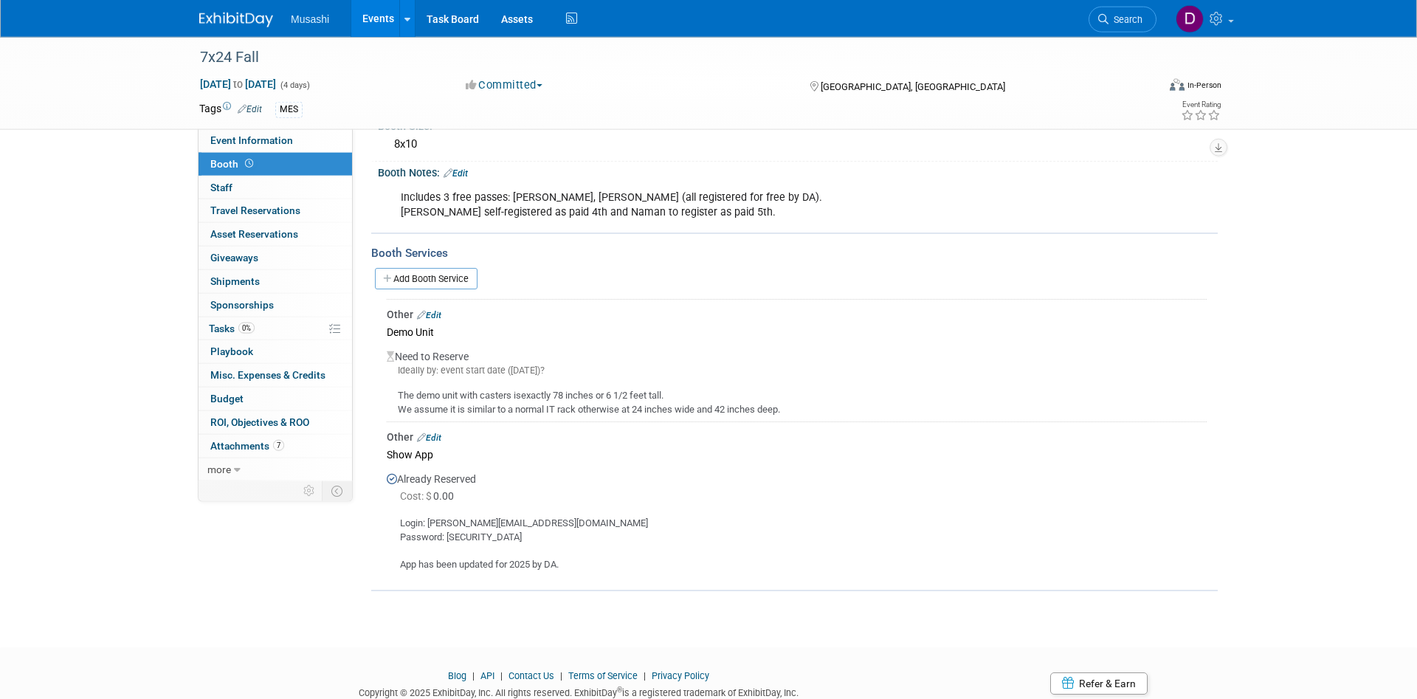
scroll to position [187, 0]
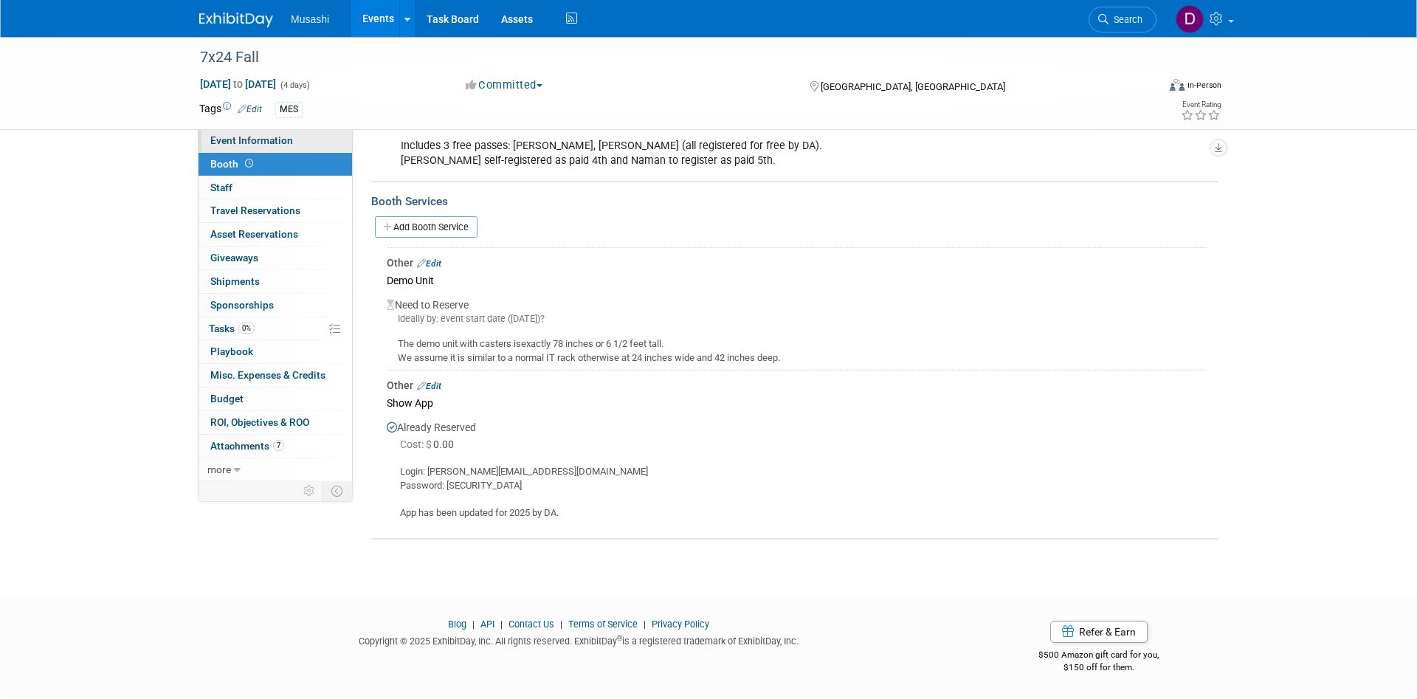
click at [302, 139] on link "Event Information" at bounding box center [274, 140] width 153 height 23
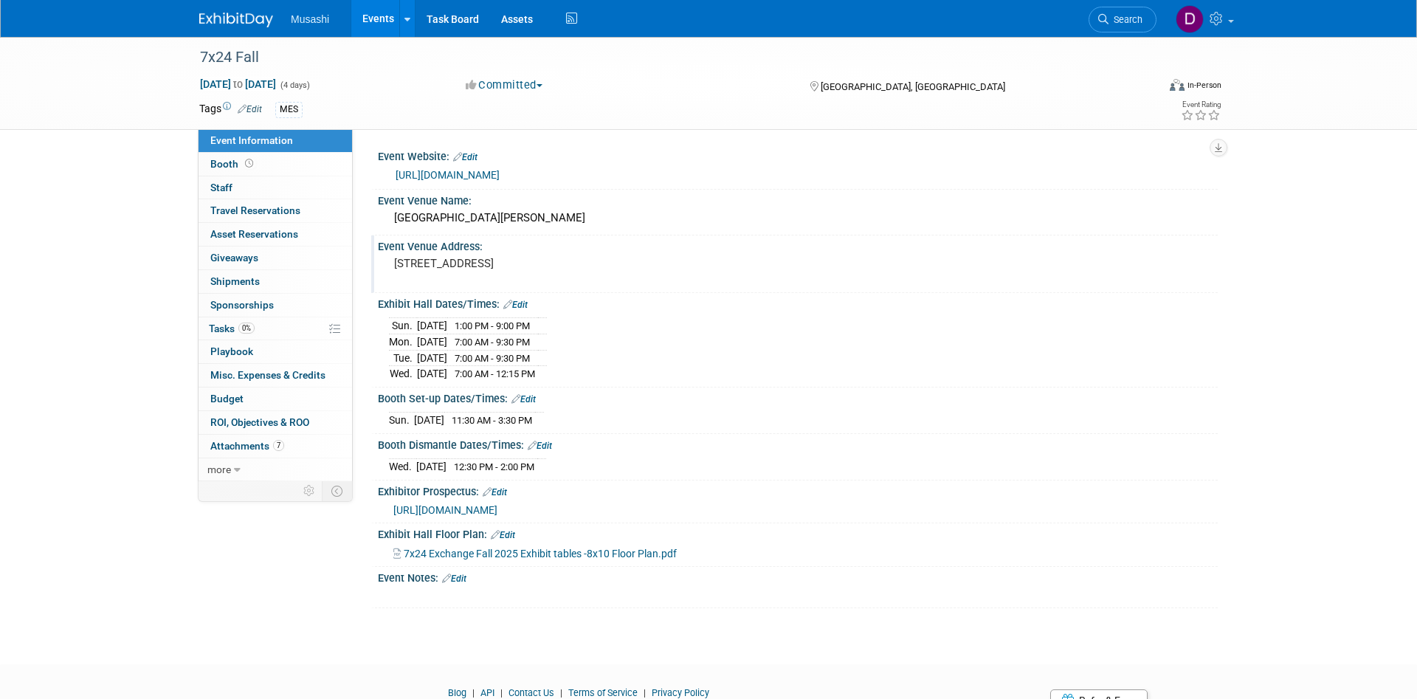
drag, startPoint x: 602, startPoint y: 262, endPoint x: 576, endPoint y: 263, distance: 25.8
click at [576, 263] on pre "[STREET_ADDRESS]" at bounding box center [552, 263] width 317 height 13
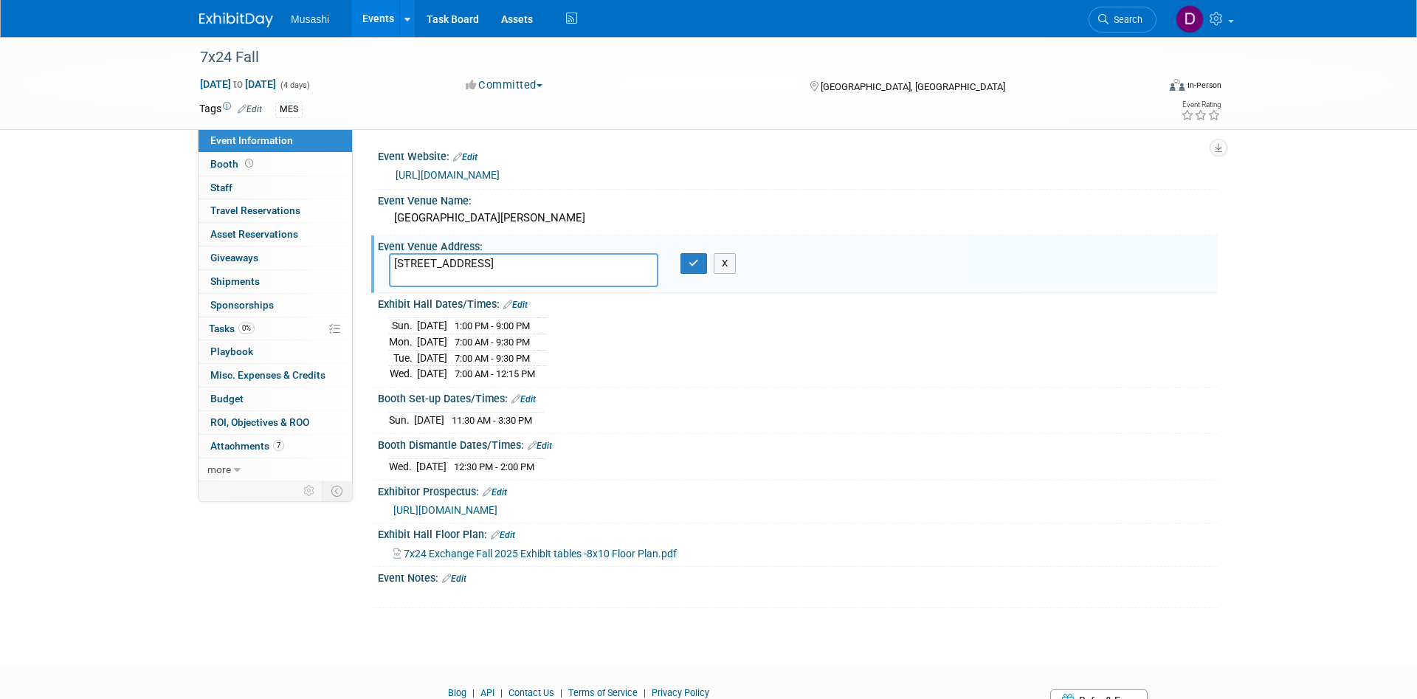
drag, startPoint x: 604, startPoint y: 260, endPoint x: 574, endPoint y: 261, distance: 30.3
click at [574, 261] on textarea "[STREET_ADDRESS]" at bounding box center [523, 270] width 269 height 34
click at [1317, 356] on div "7x24 Fall [DATE] to [DATE] (4 days) [DATE] to [DATE] Committed Committed Consid…" at bounding box center [708, 337] width 1417 height 601
click at [726, 260] on button "X" at bounding box center [724, 263] width 23 height 21
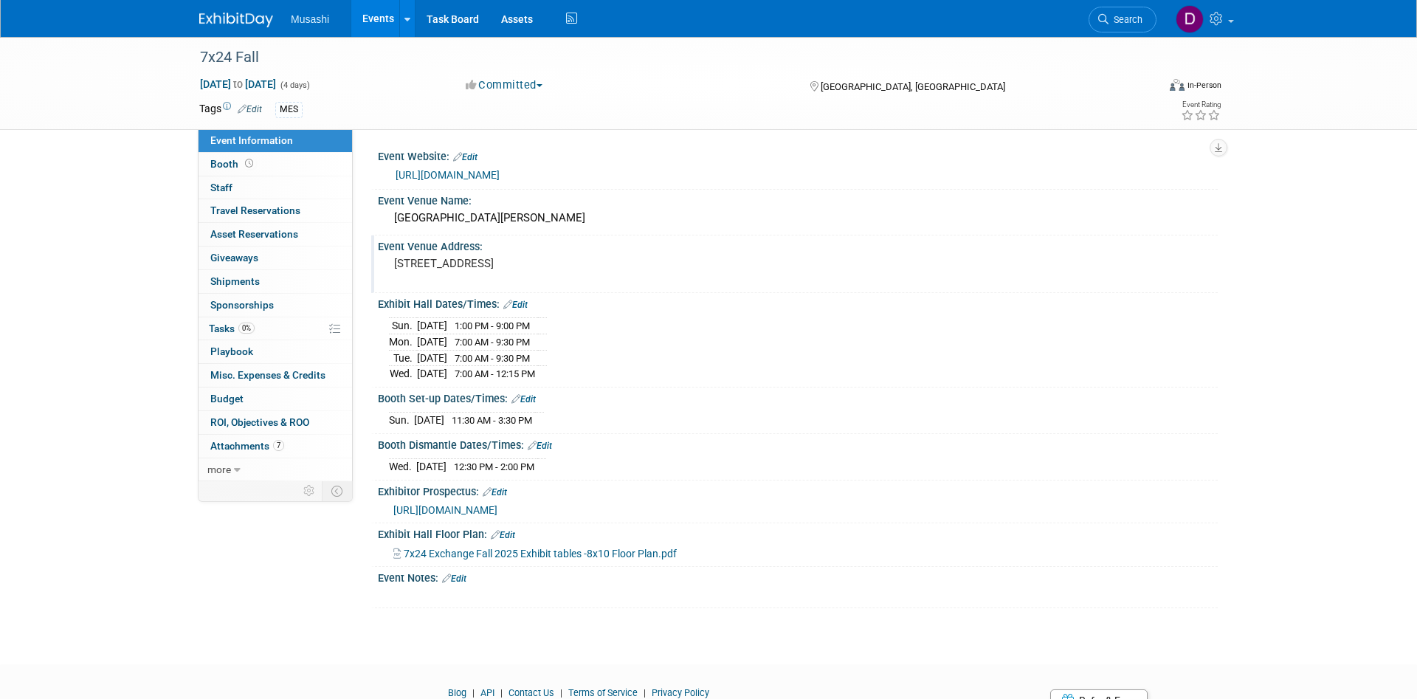
click at [472, 161] on link "Edit" at bounding box center [465, 157] width 24 height 10
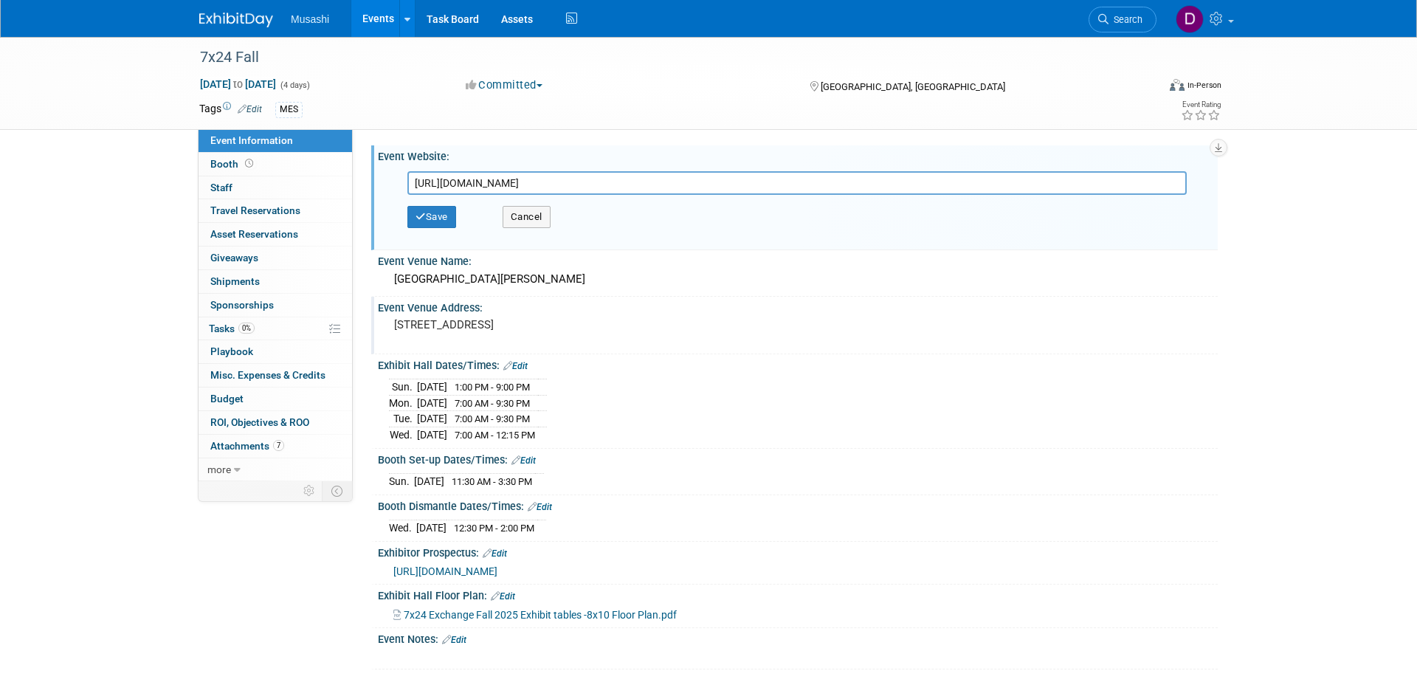
click at [663, 187] on input "[URL][DOMAIN_NAME]" at bounding box center [796, 183] width 779 height 24
click at [543, 222] on button "Cancel" at bounding box center [526, 217] width 48 height 22
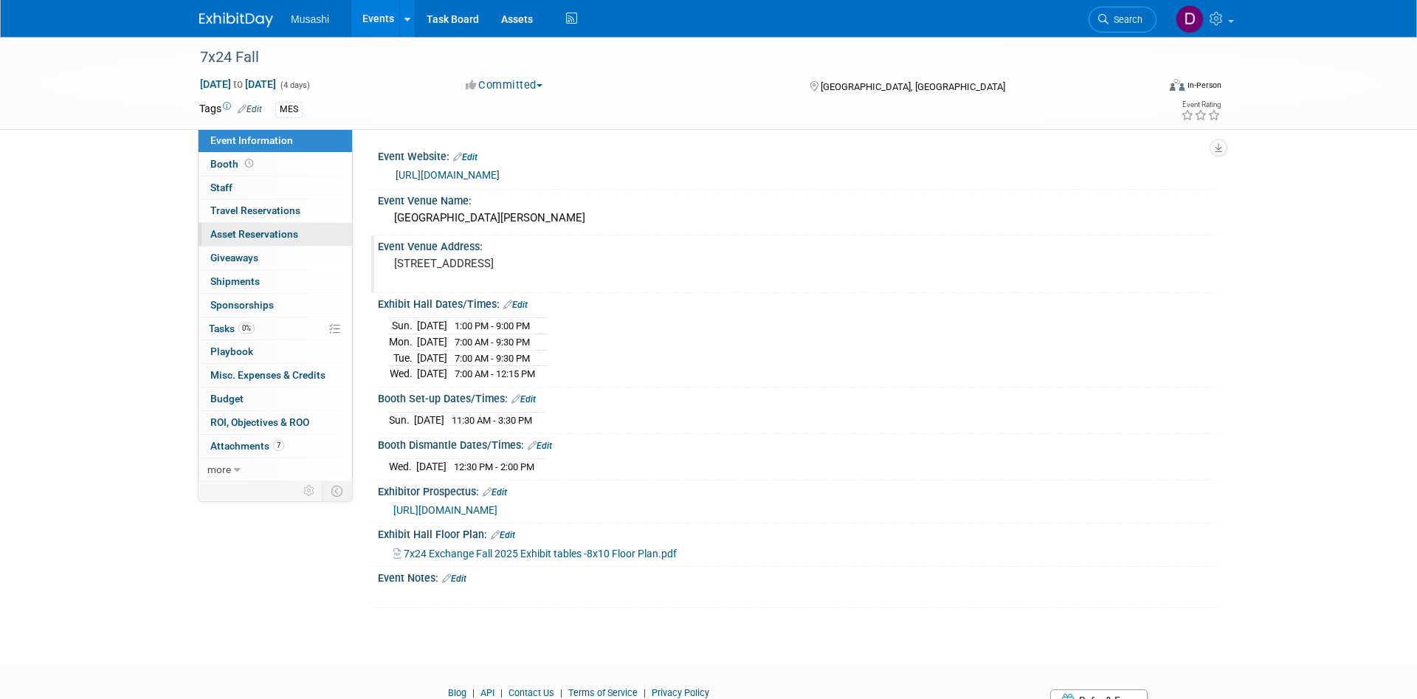
click at [296, 232] on span "Asset Reservations 0" at bounding box center [254, 234] width 88 height 12
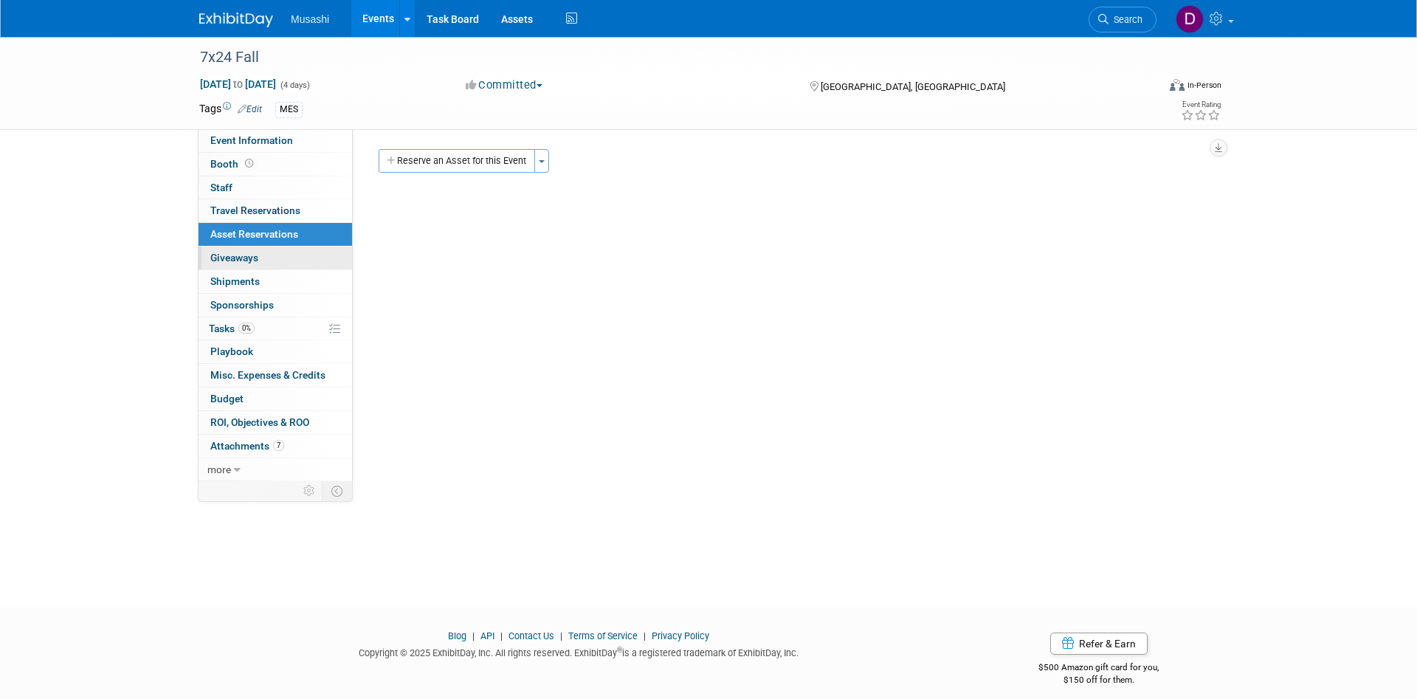
click at [273, 269] on link "0 Giveaways 0" at bounding box center [274, 257] width 153 height 23
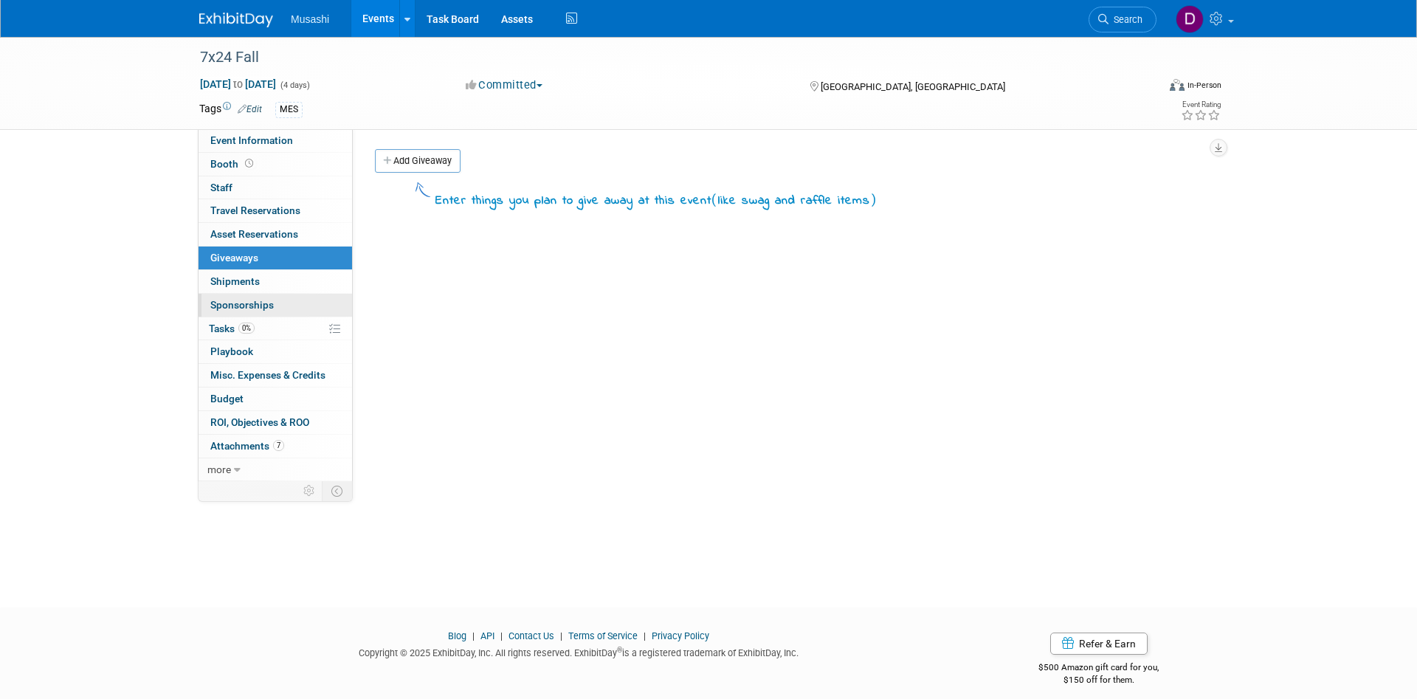
click at [266, 301] on span "Sponsorships 0" at bounding box center [241, 305] width 63 height 12
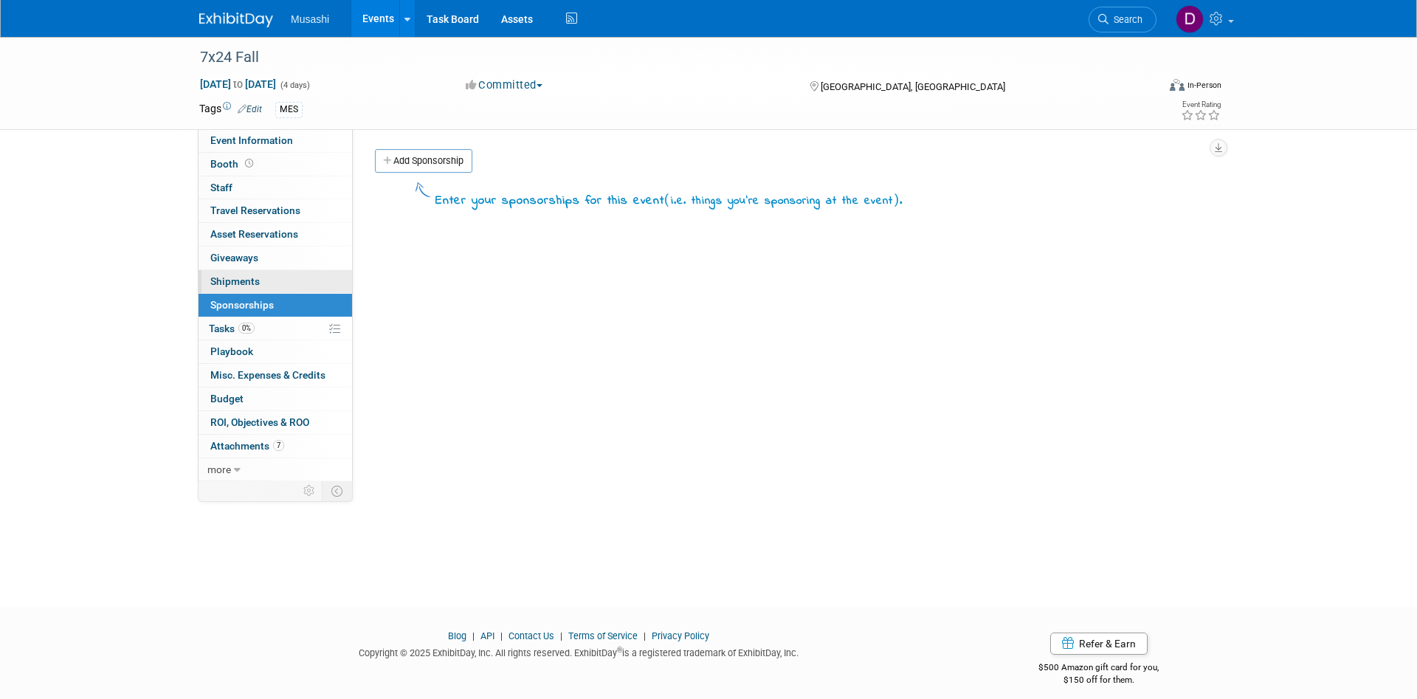
click at [278, 277] on link "0 Shipments 0" at bounding box center [274, 281] width 153 height 23
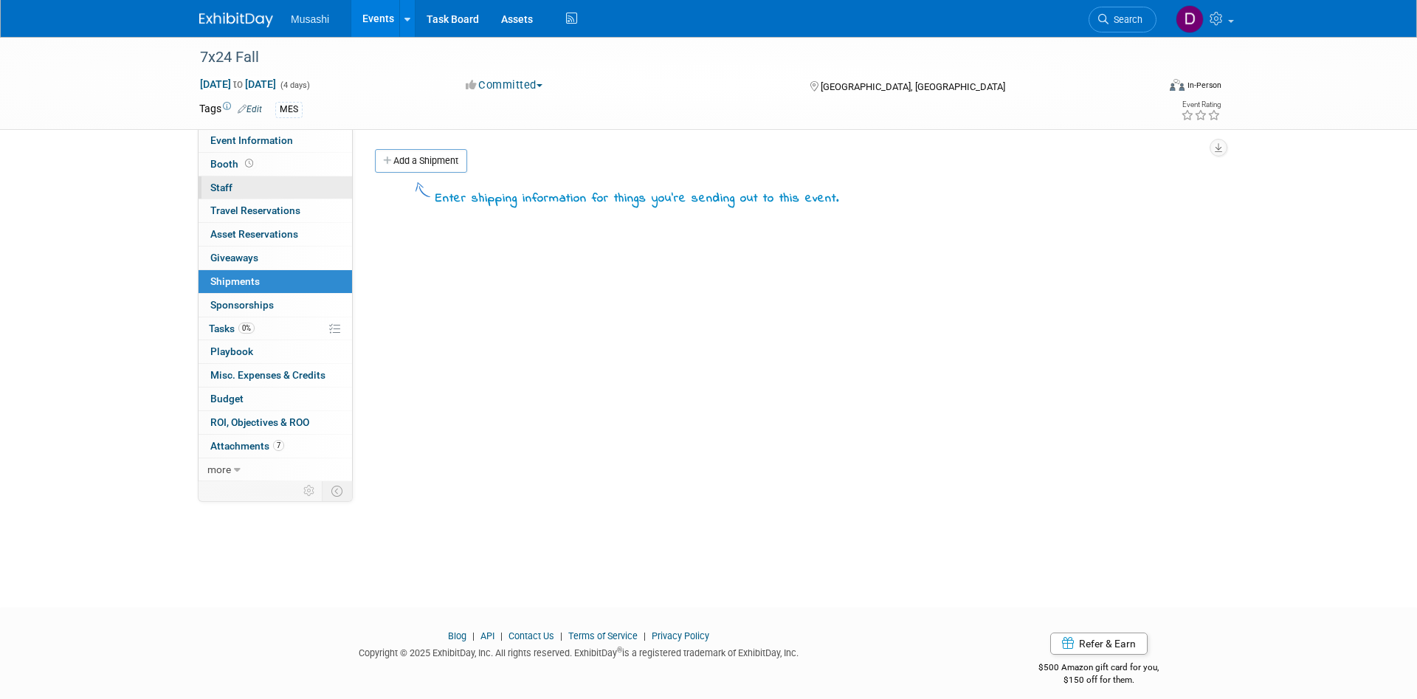
click at [257, 182] on link "0 Staff 0" at bounding box center [274, 187] width 153 height 23
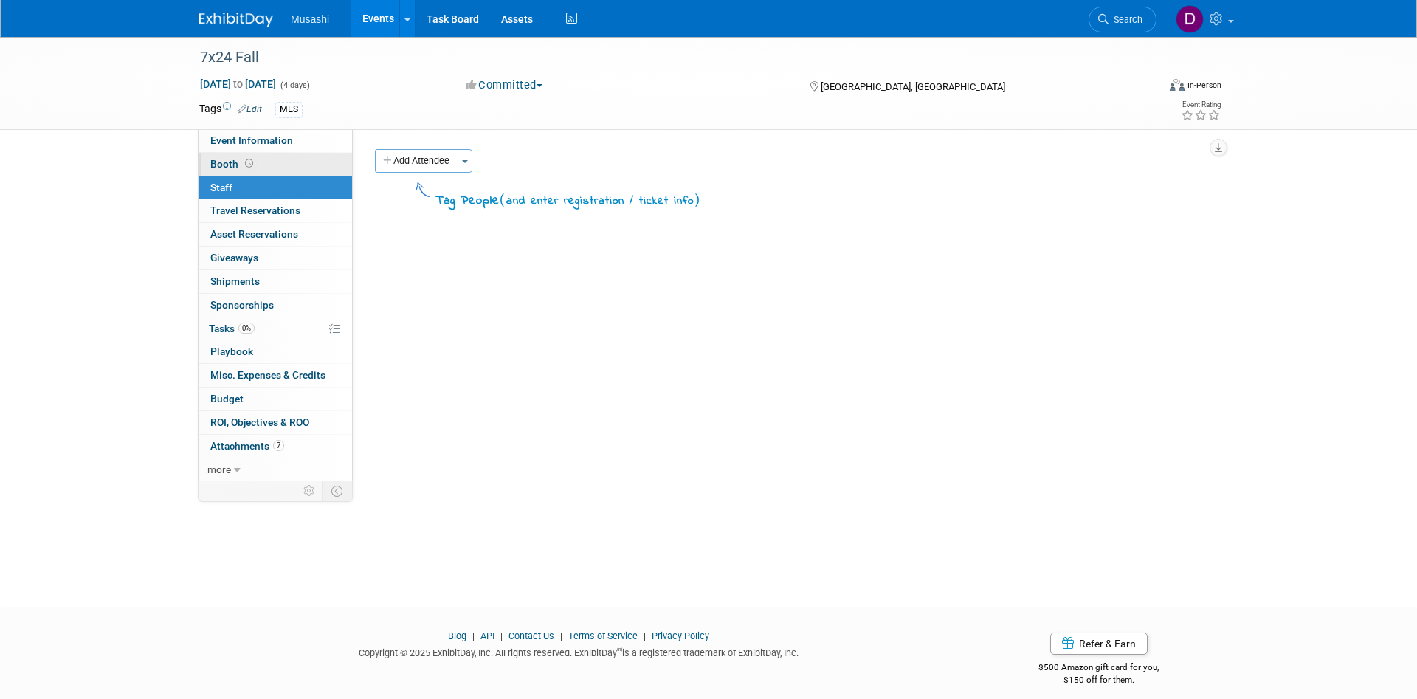
click at [273, 163] on link "Booth" at bounding box center [274, 164] width 153 height 23
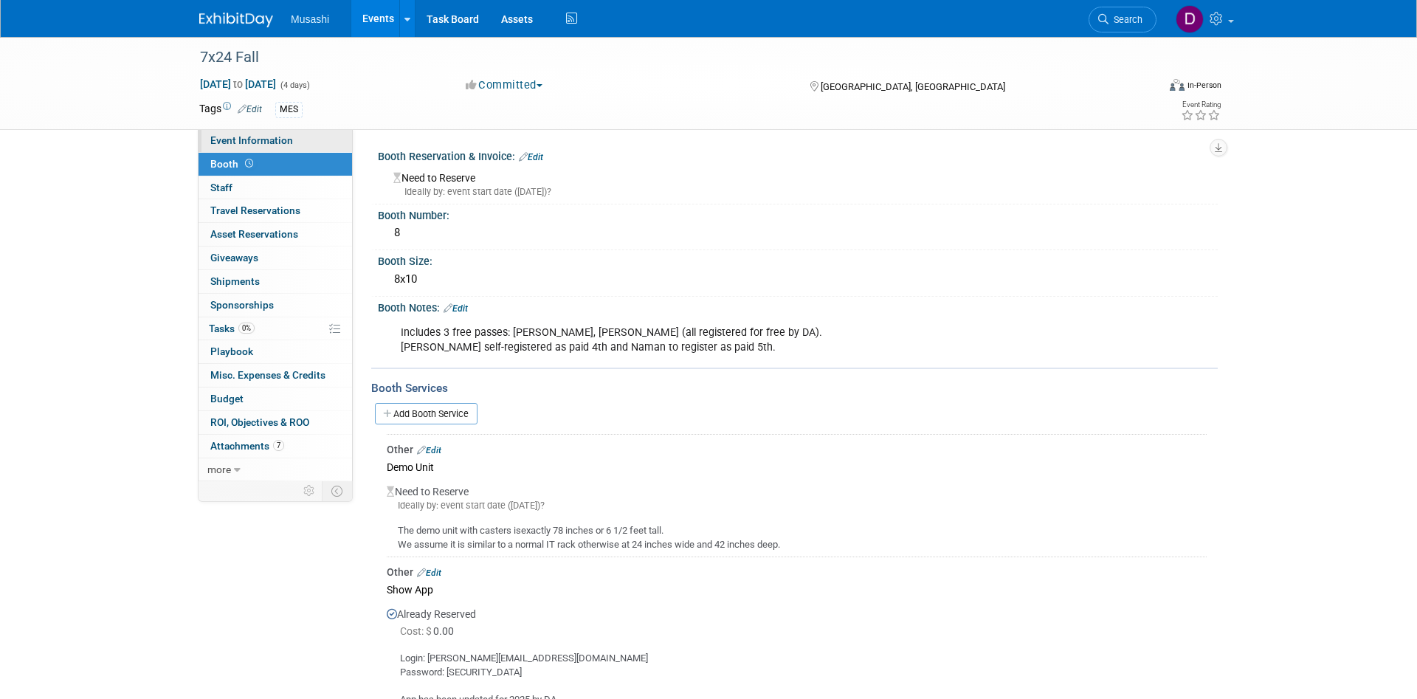
click at [280, 143] on span "Event Information" at bounding box center [251, 140] width 83 height 12
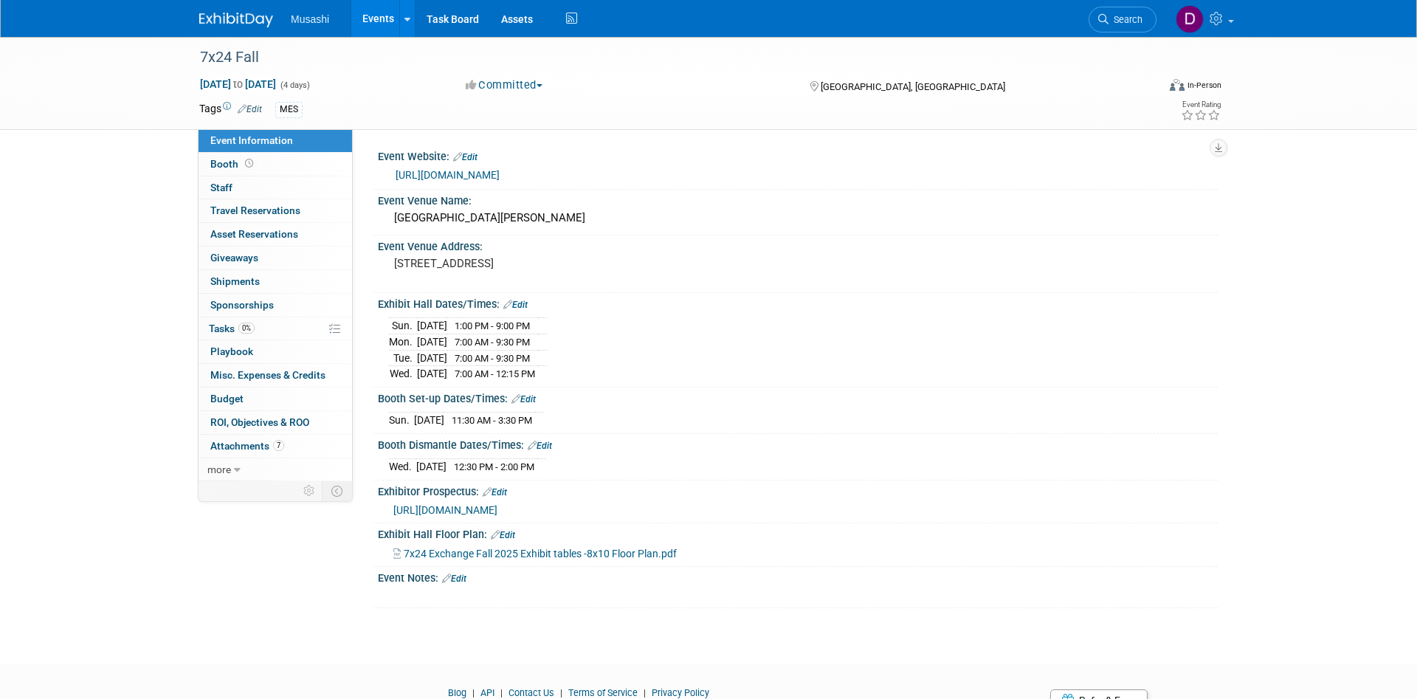
click at [466, 573] on link "Edit" at bounding box center [454, 578] width 24 height 10
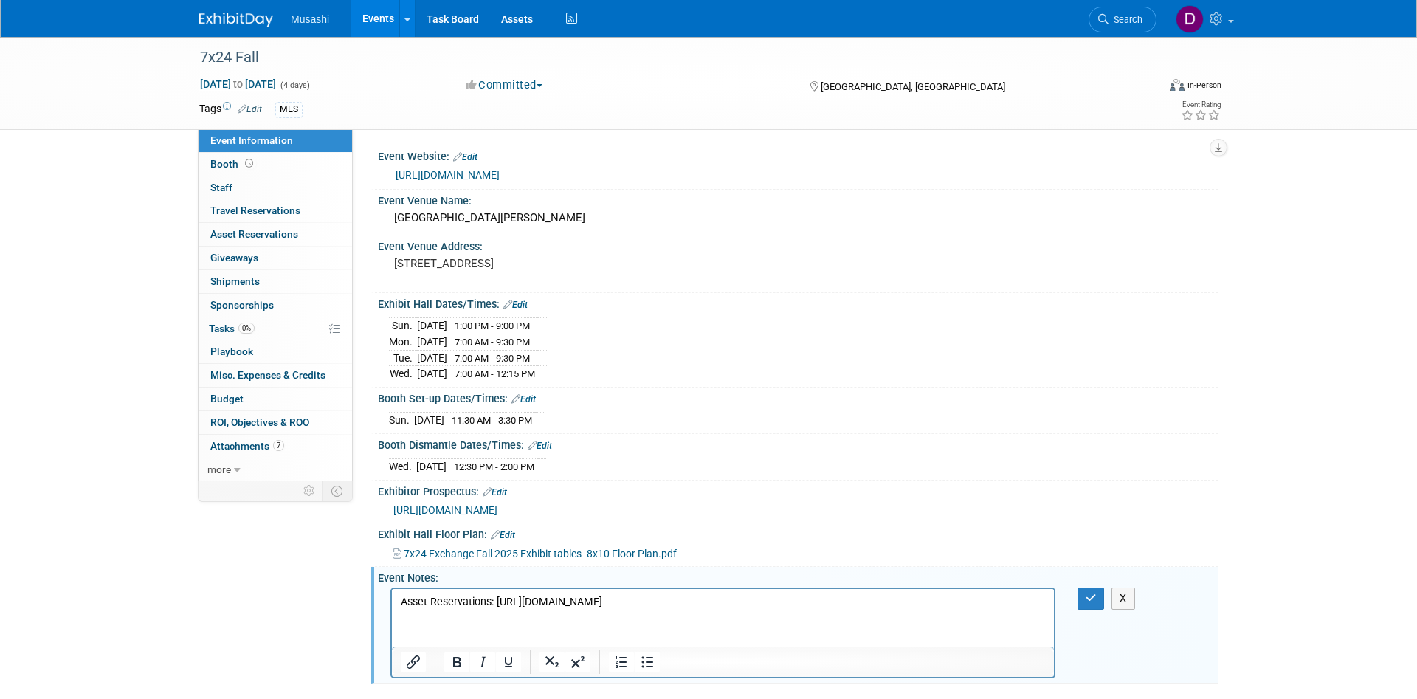
click at [969, 608] on p "Asset Reservations: [URL][DOMAIN_NAME]" at bounding box center [723, 602] width 645 height 15
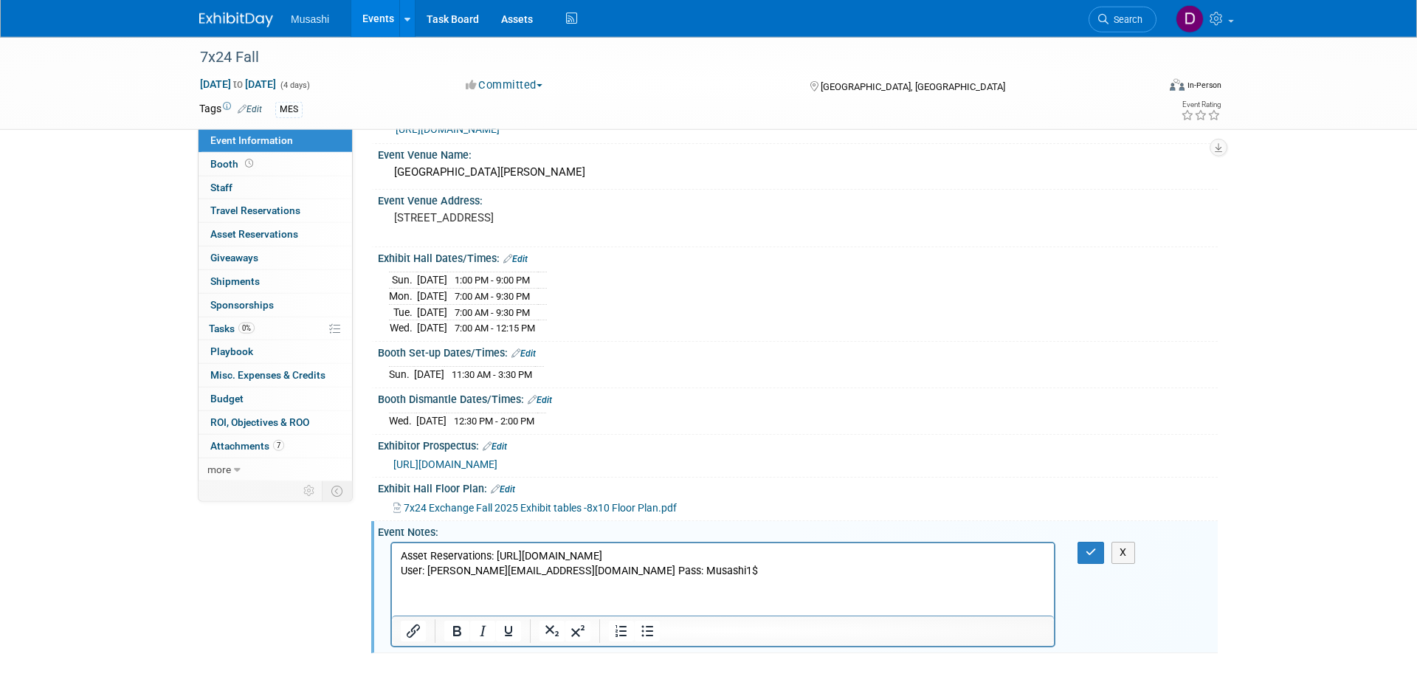
scroll to position [75, 0]
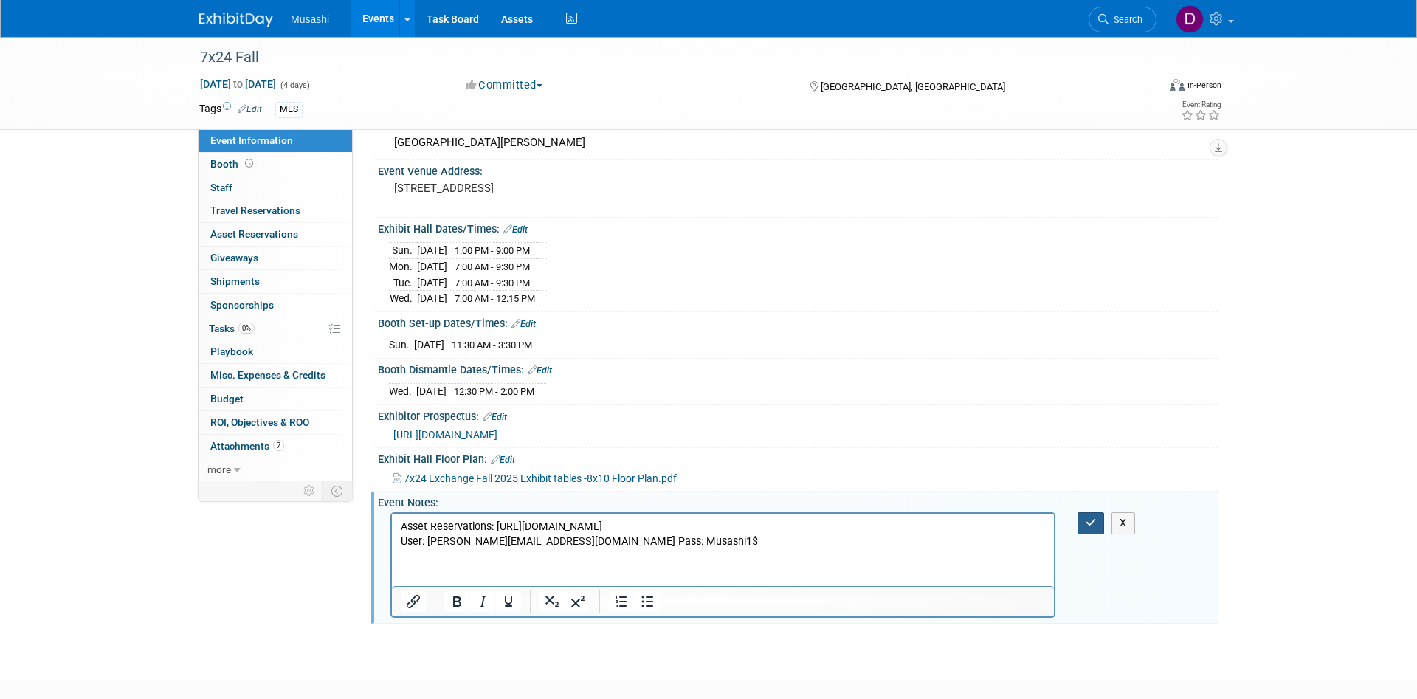
click at [1095, 515] on button "button" at bounding box center [1090, 522] width 27 height 21
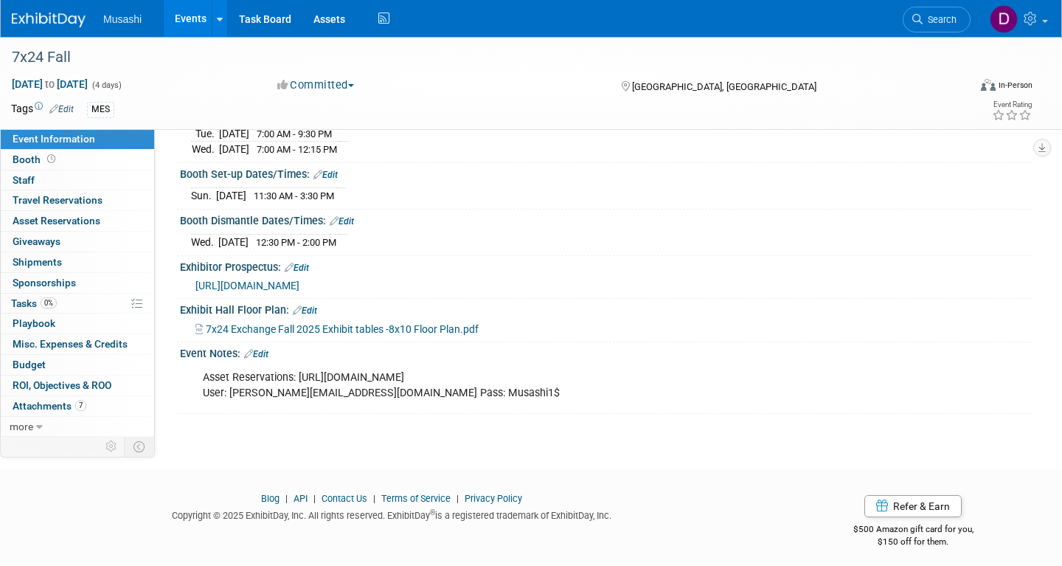
scroll to position [0, 0]
